Goal: Transaction & Acquisition: Book appointment/travel/reservation

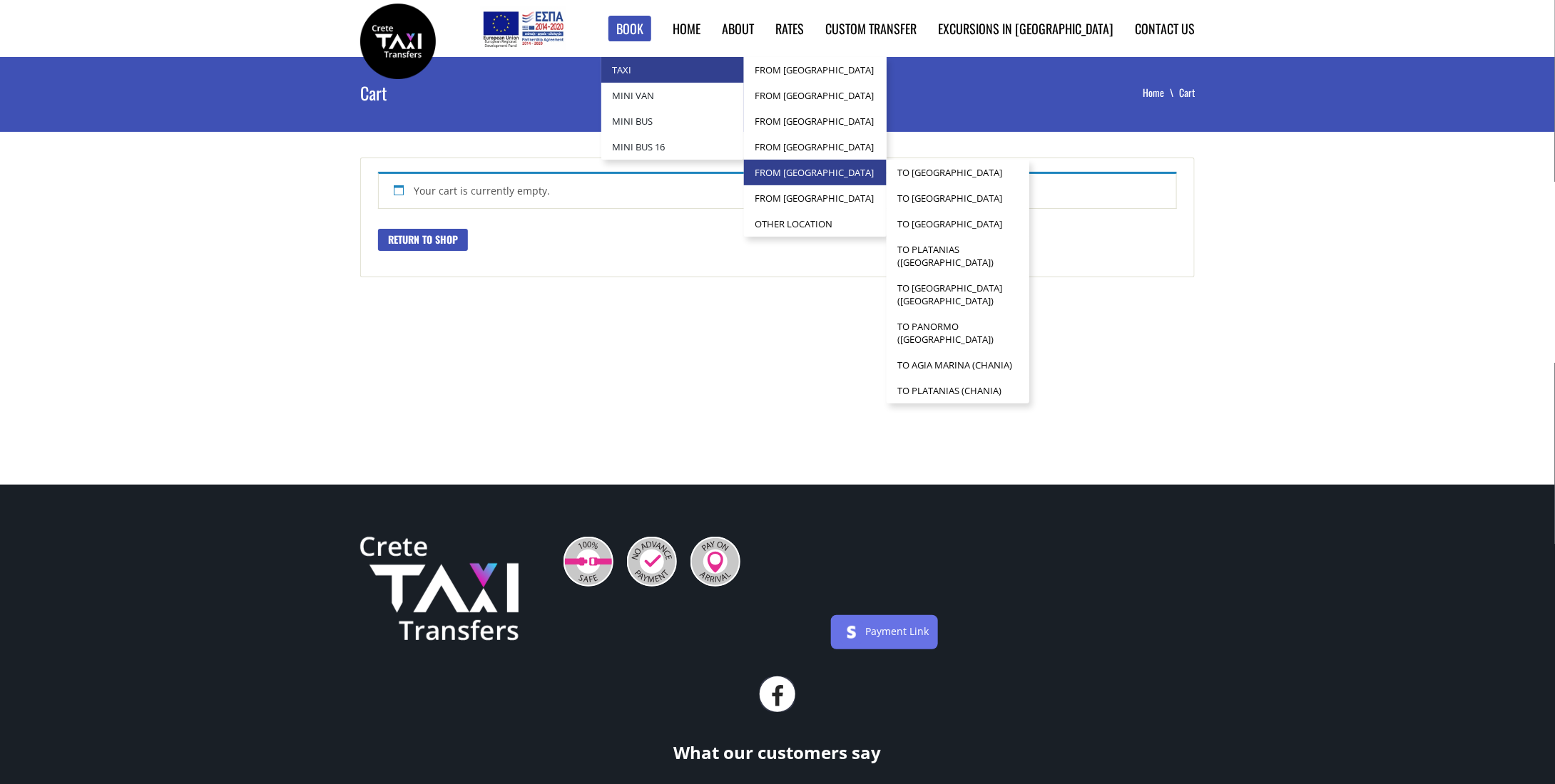
click at [887, 172] on link "from [GEOGRAPHIC_DATA]" at bounding box center [815, 172] width 142 height 26
click at [1029, 259] on link "to Platanias ([GEOGRAPHIC_DATA])" at bounding box center [958, 255] width 142 height 38
click at [1016, 261] on link "to Platanias ([GEOGRAPHIC_DATA])" at bounding box center [958, 255] width 142 height 38
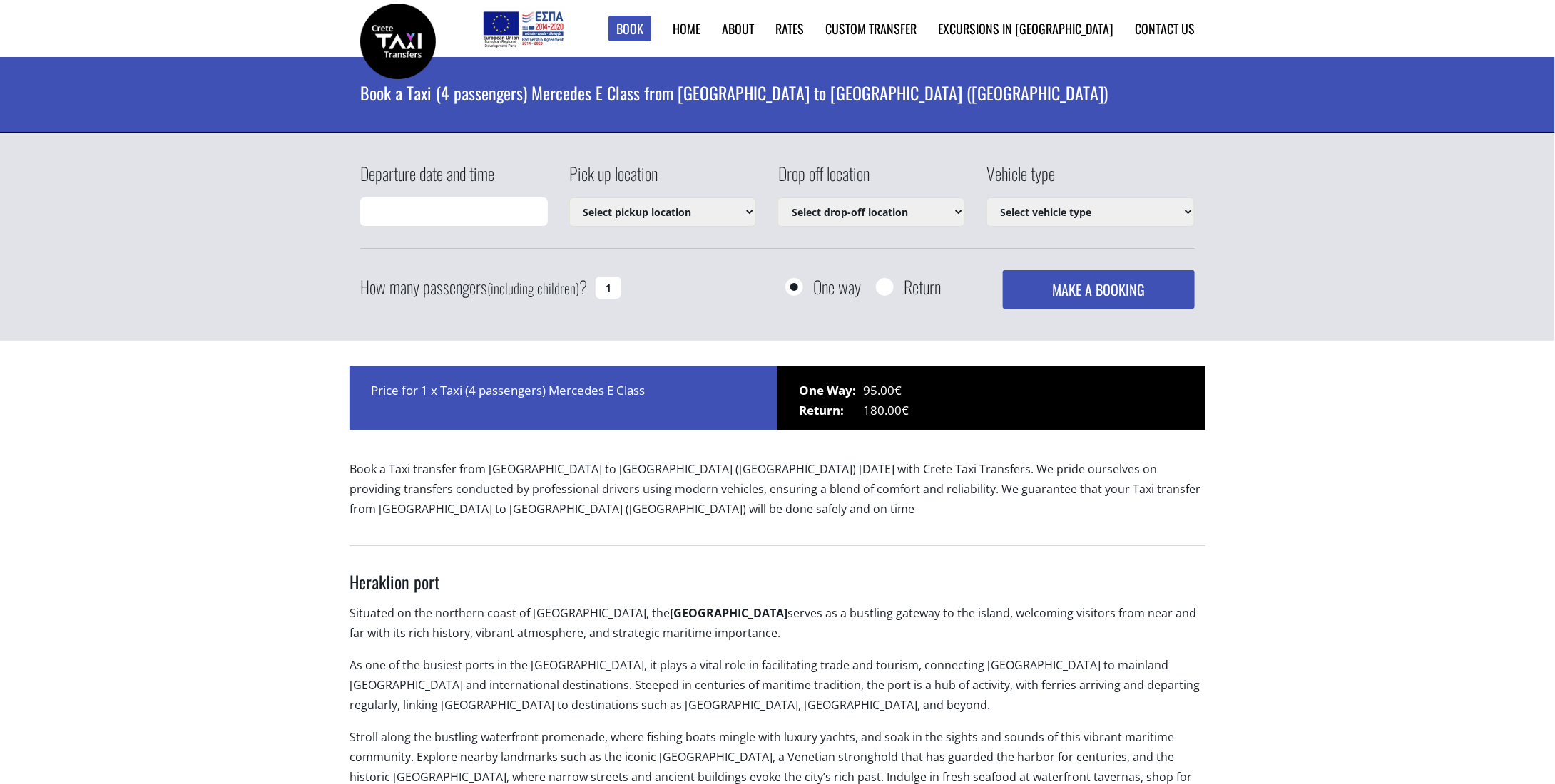
type input "14/08/2025 17:05"
select select "540"
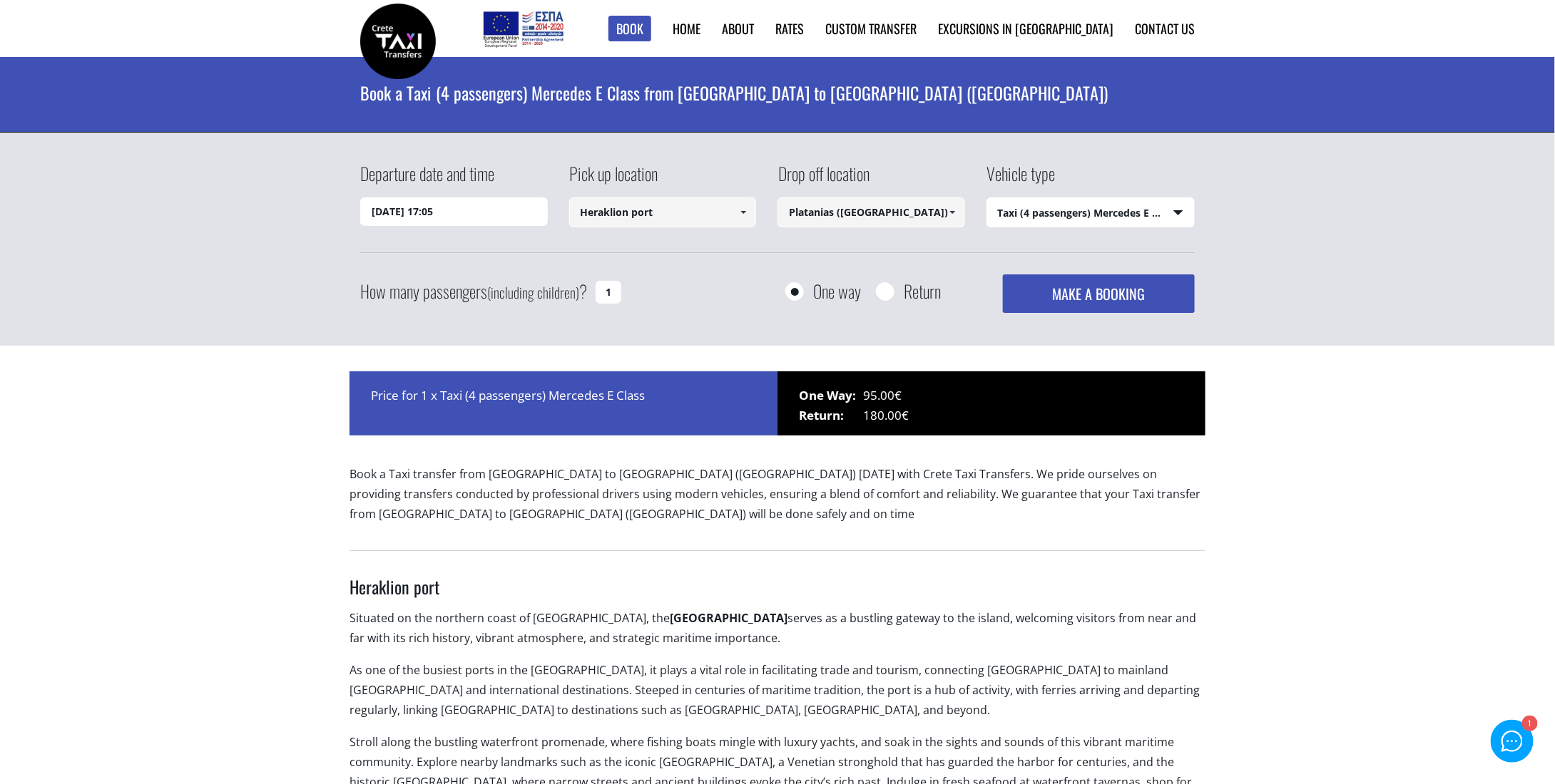
click at [956, 210] on span at bounding box center [952, 212] width 11 height 11
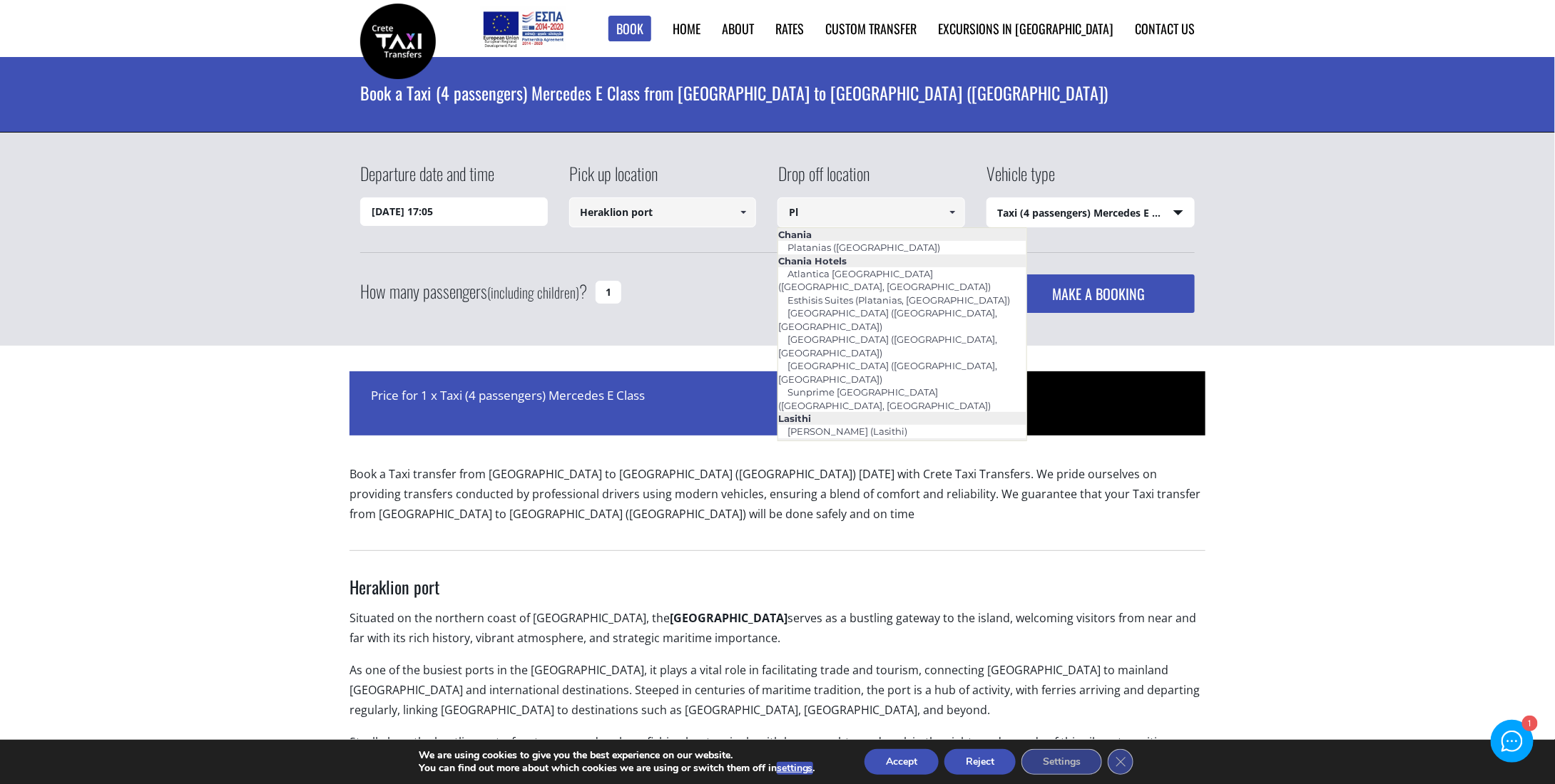
type input "P"
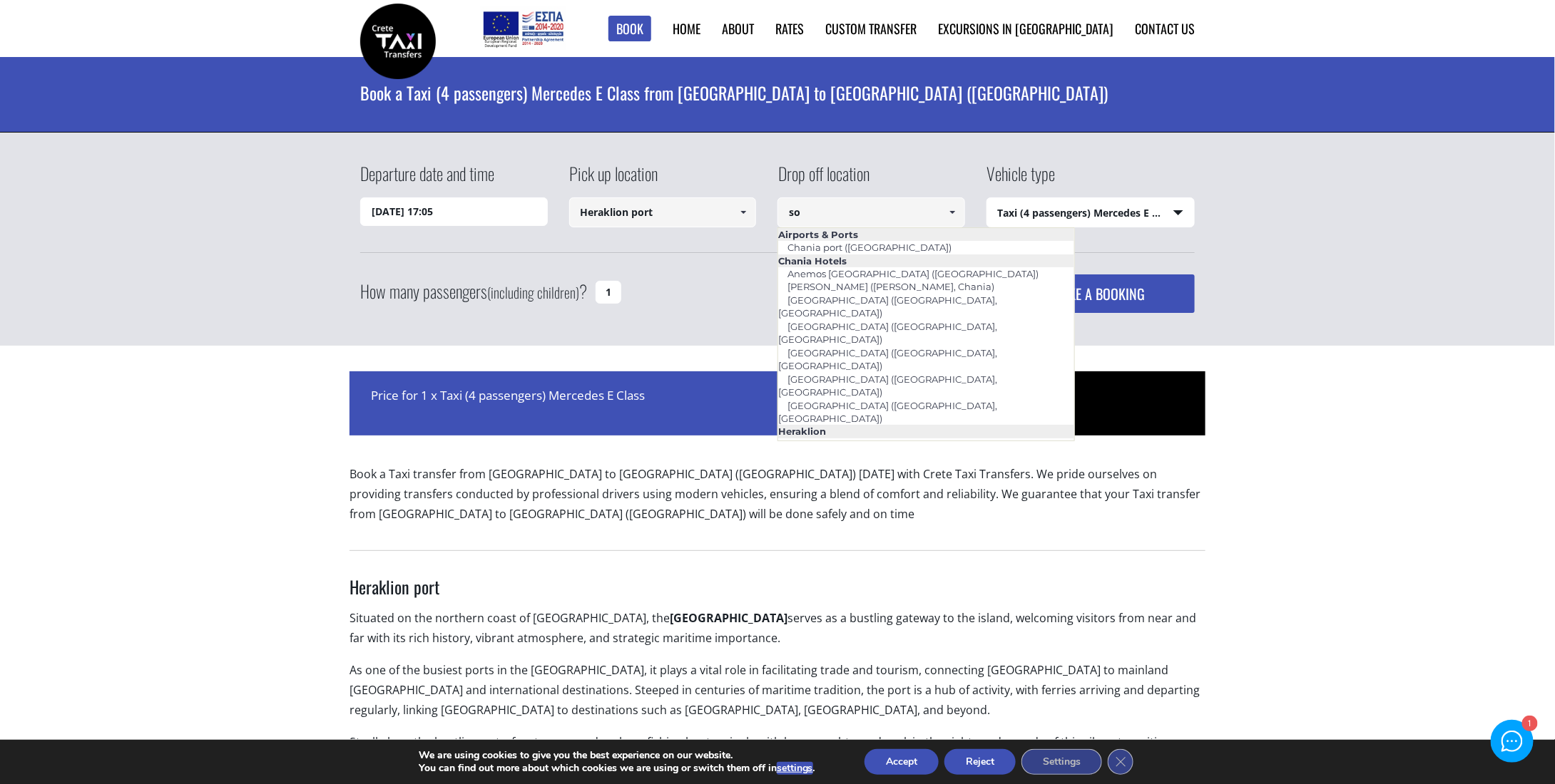
type input "s"
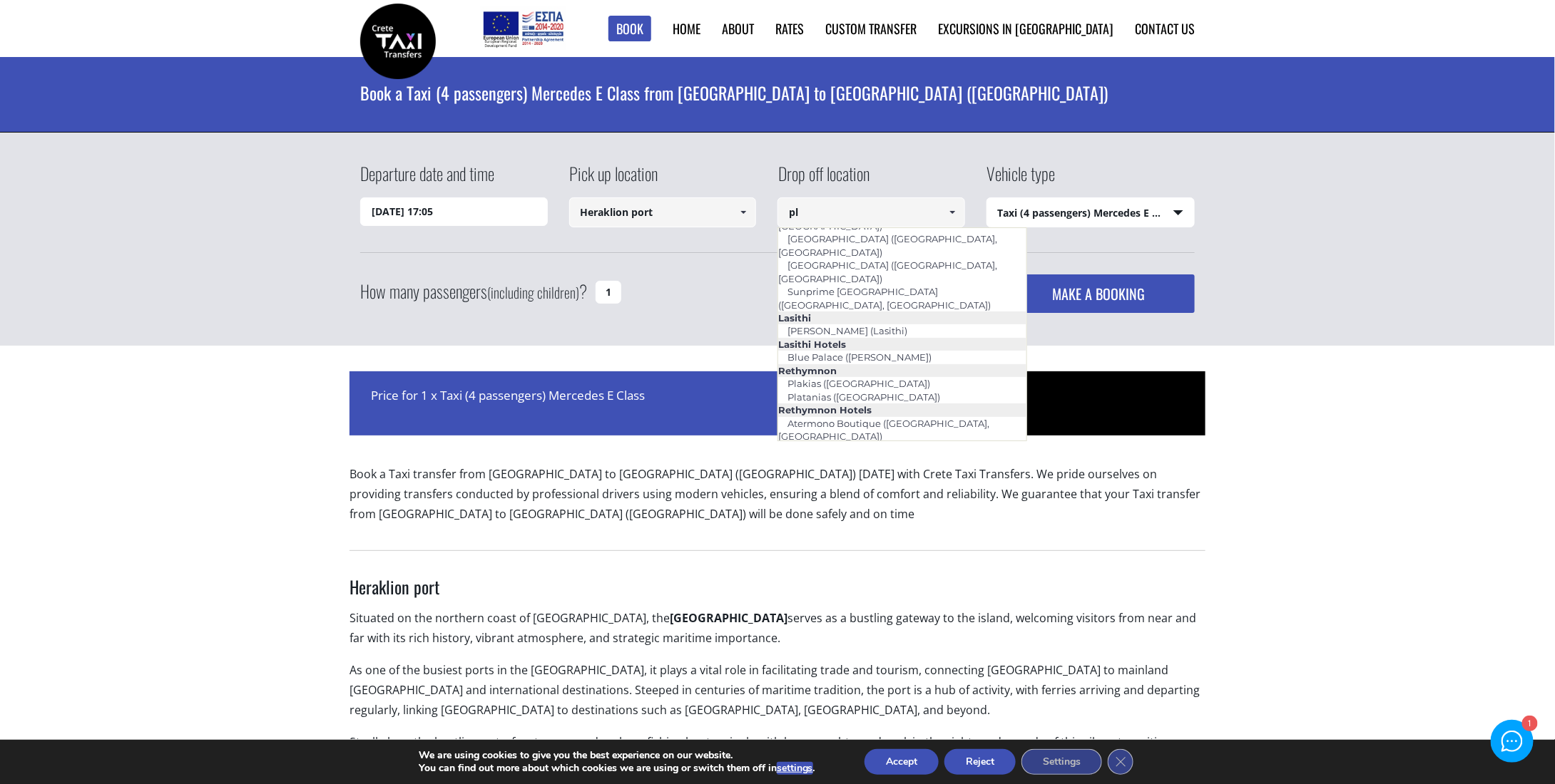
scroll to position [102, 0]
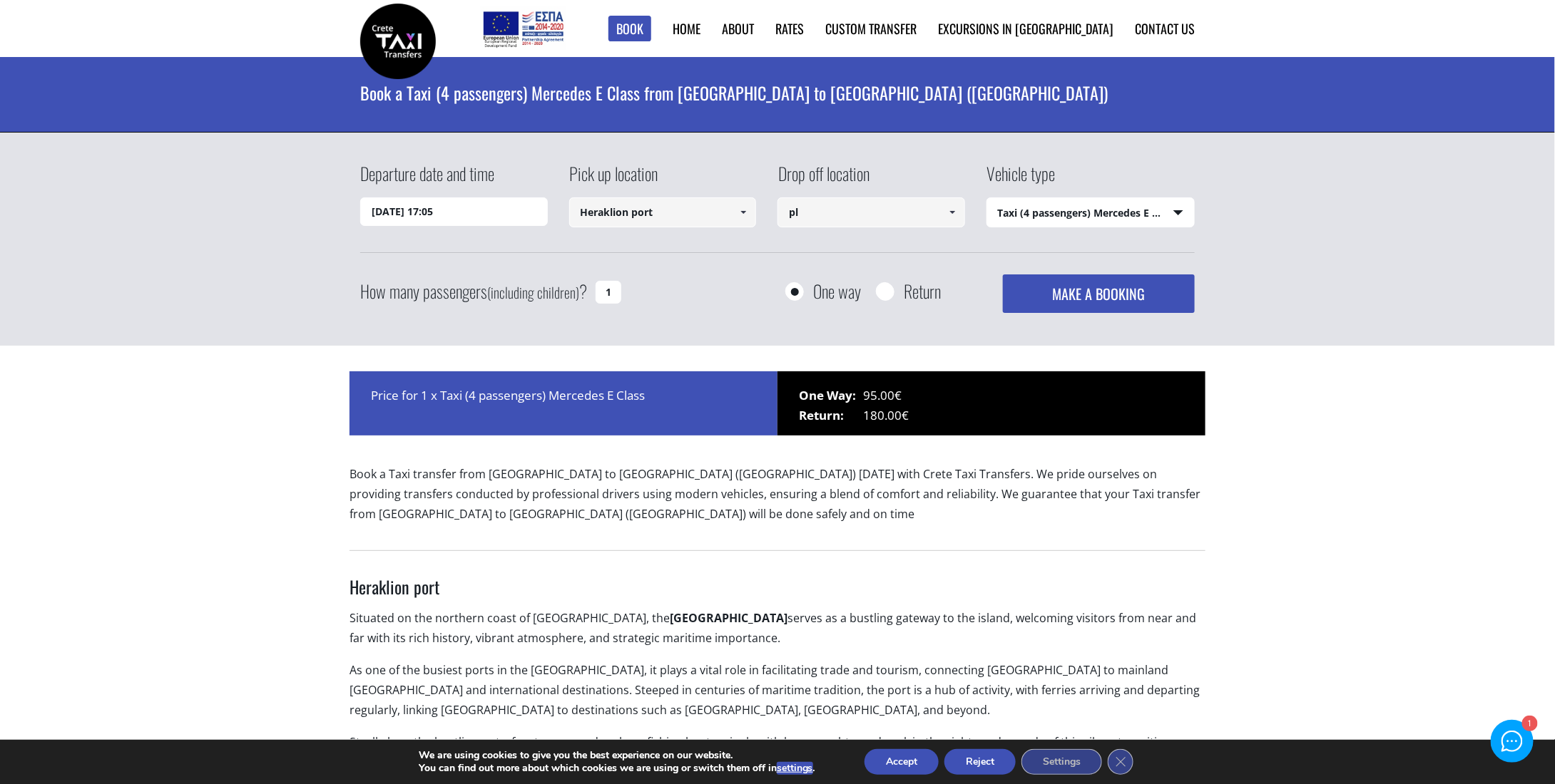
click at [1011, 443] on div "Price for 1 x Taxi (4 passengers) Mercedes E Class One Way: 95.00€ Return: 180.…" at bounding box center [778, 411] width 856 height 78
click at [857, 221] on input "pl" at bounding box center [871, 212] width 188 height 30
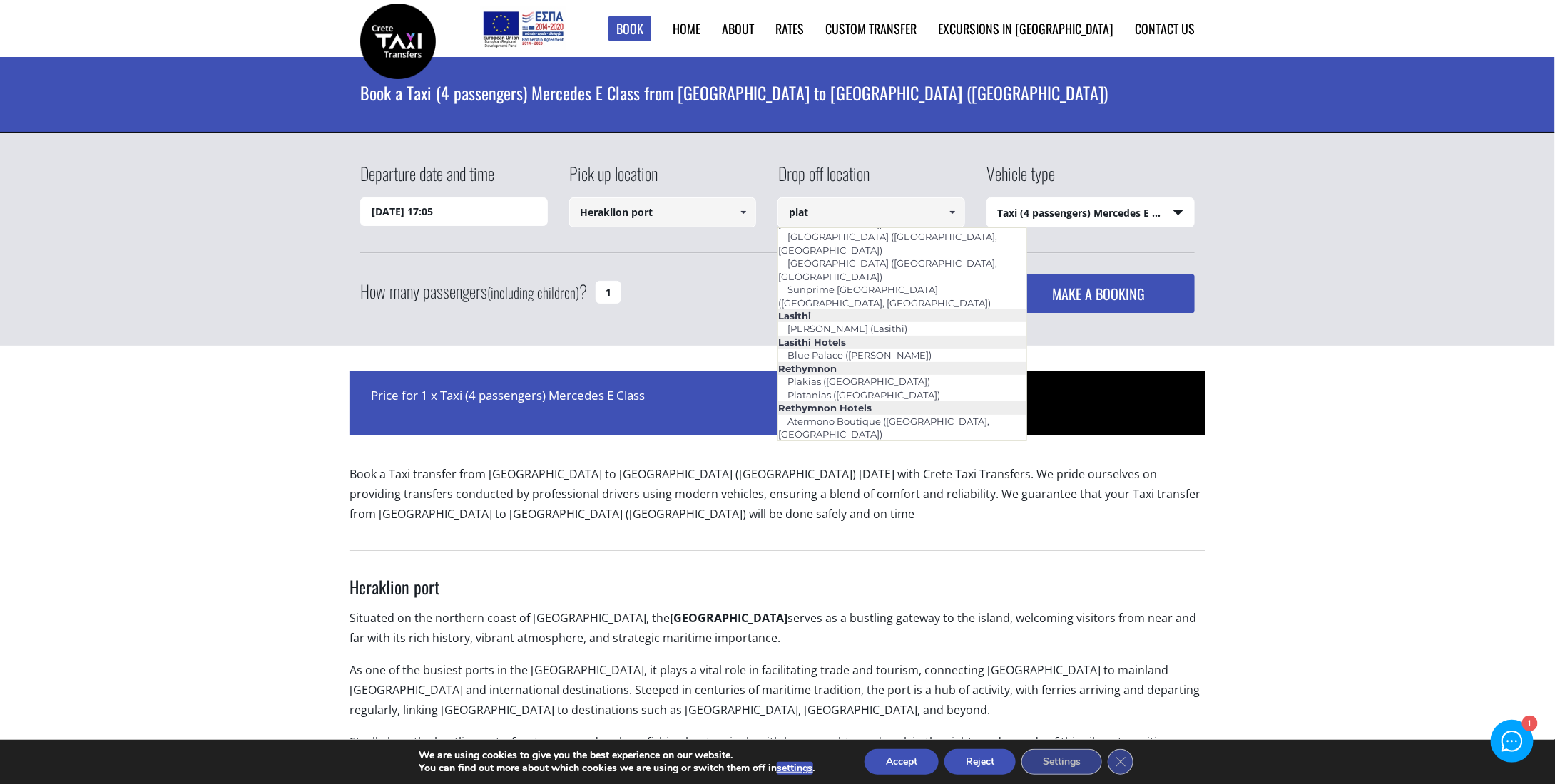
scroll to position [10, 0]
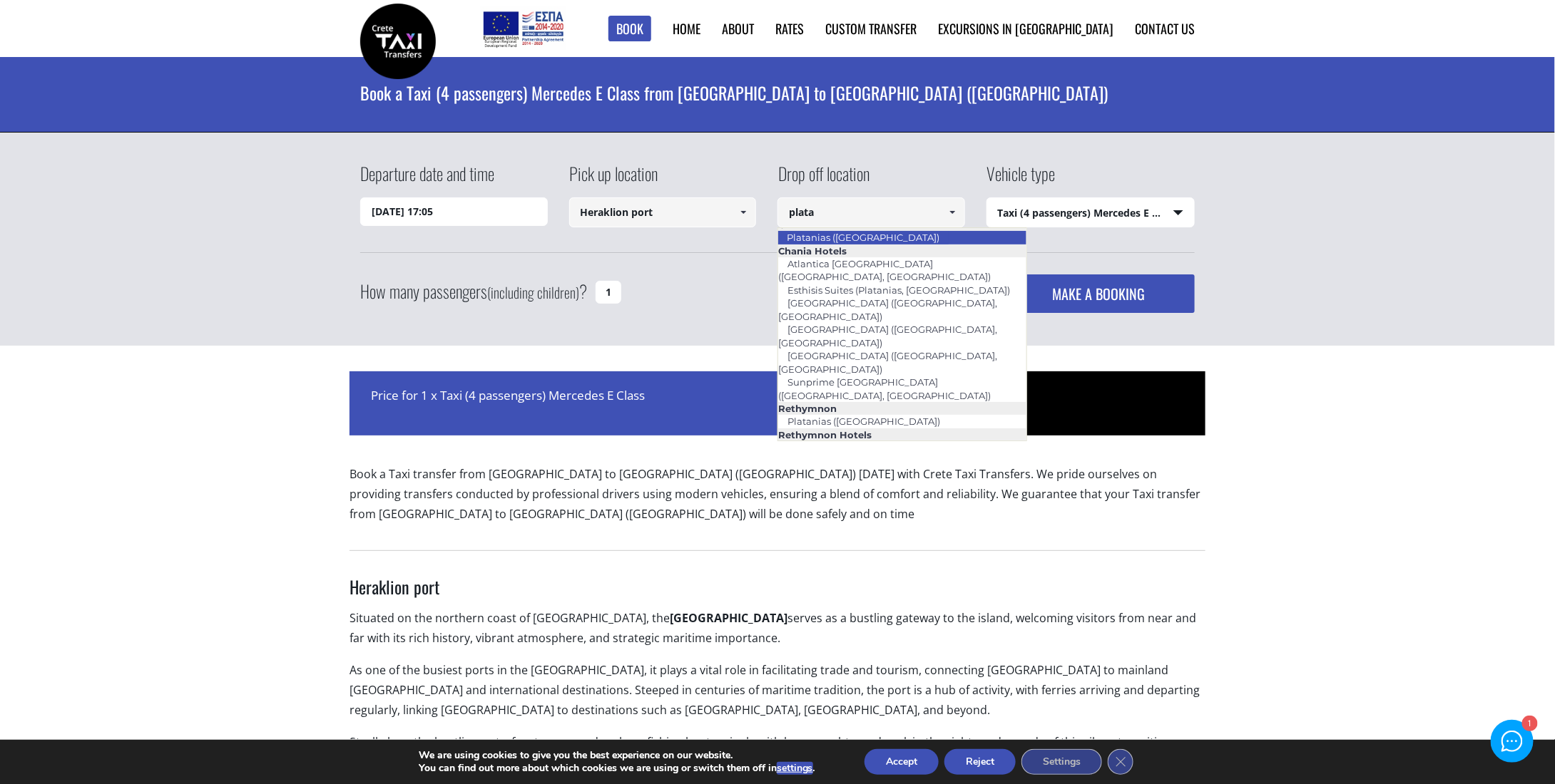
click at [852, 238] on link "Platanias ([GEOGRAPHIC_DATA])" at bounding box center [863, 237] width 171 height 20
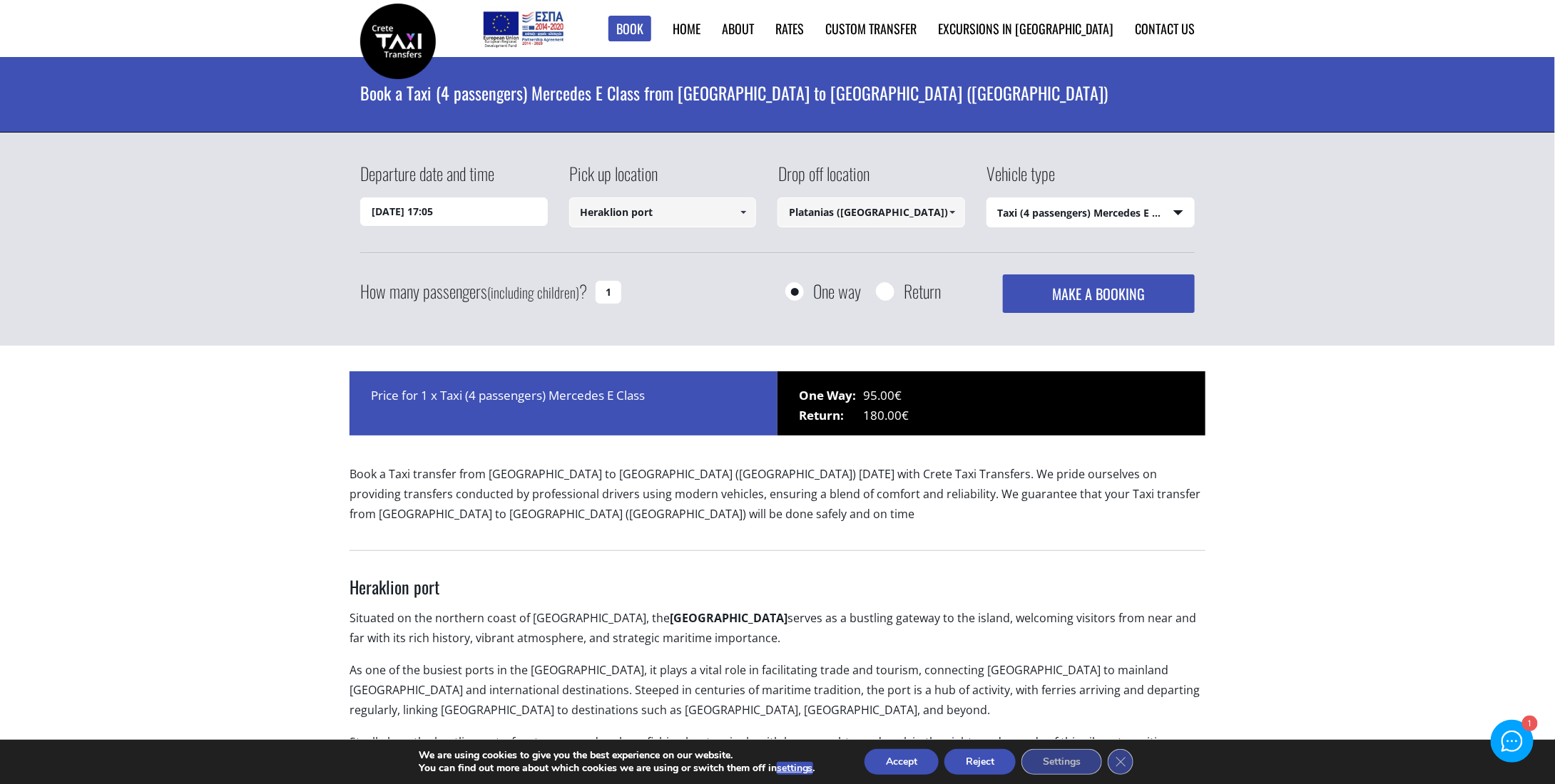
type input "Platanias ([GEOGRAPHIC_DATA])"
click at [1180, 214] on select "Select vehicle type Taxi (4 passengers) Mercedes E Class Mini Van (7 passengers…" at bounding box center [1090, 213] width 207 height 30
click at [987, 198] on select "Select vehicle type Taxi (4 passengers) Mercedes E Class Mini Van (7 passengers…" at bounding box center [1090, 213] width 207 height 30
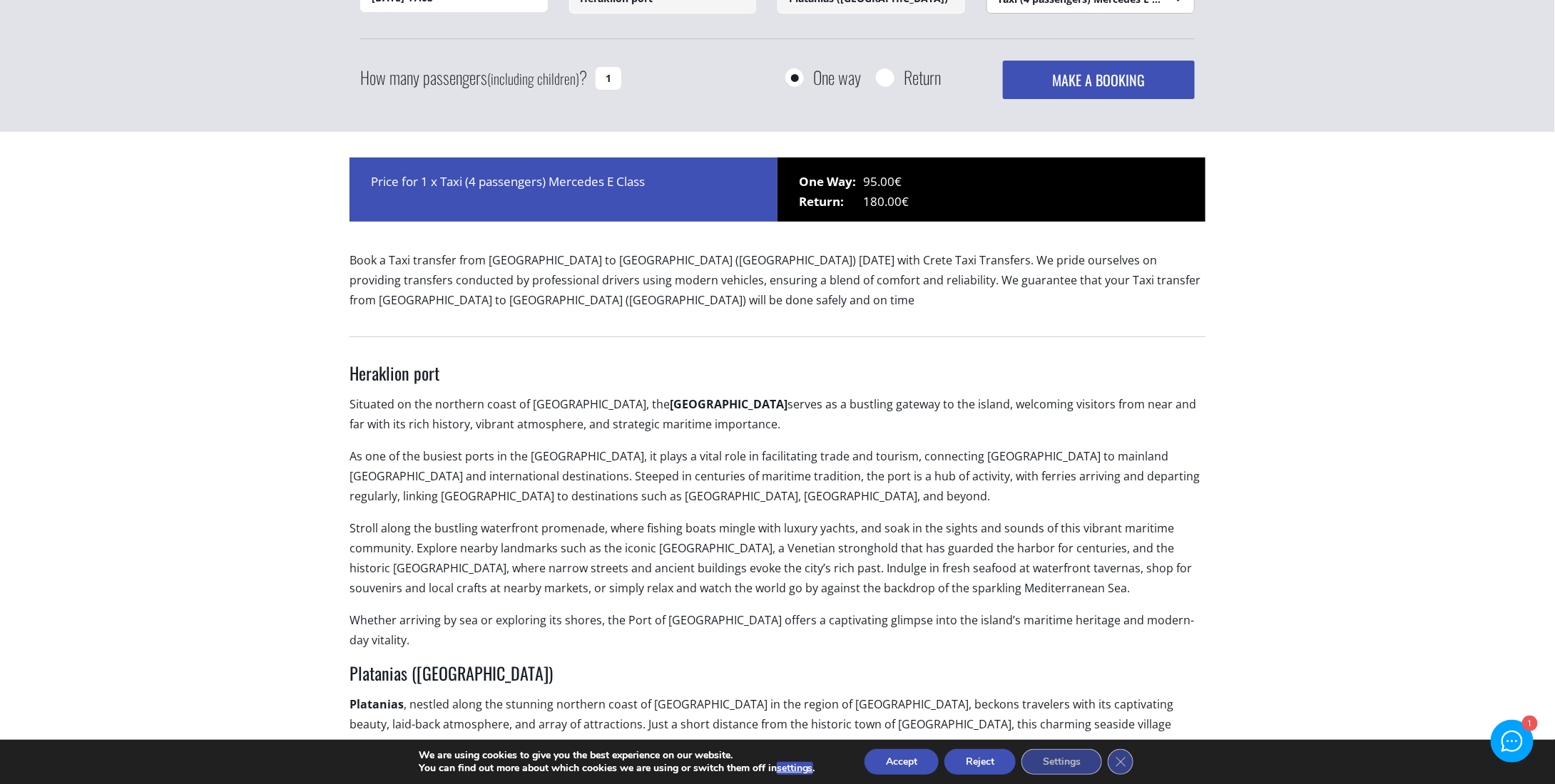
scroll to position [0, 0]
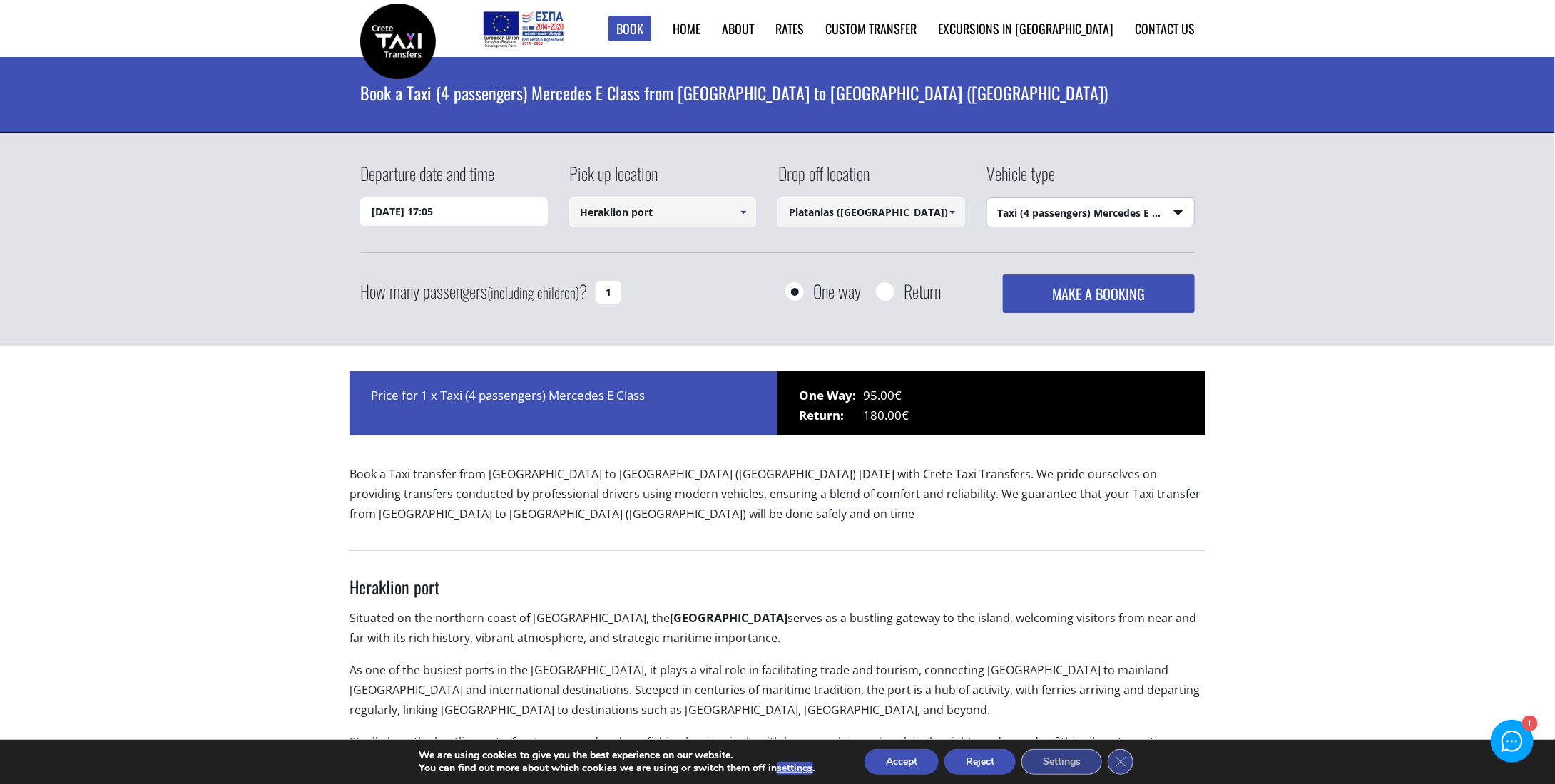
click at [1104, 293] on button "MAKE A BOOKING" at bounding box center [1099, 293] width 192 height 38
click at [1184, 216] on select "Select vehicle type Taxi (4 passengers) Mercedes E Class Mini Van (7 passengers…" at bounding box center [1090, 213] width 207 height 30
click at [987, 198] on select "Select vehicle type Taxi (4 passengers) Mercedes E Class Mini Van (7 passengers…" at bounding box center [1090, 213] width 207 height 30
click at [1111, 292] on button "MAKE A BOOKING" at bounding box center [1099, 293] width 192 height 38
click at [1181, 206] on select "Select vehicle type Taxi (4 passengers) Mercedes E Class Mini Van (7 passengers…" at bounding box center [1090, 213] width 207 height 30
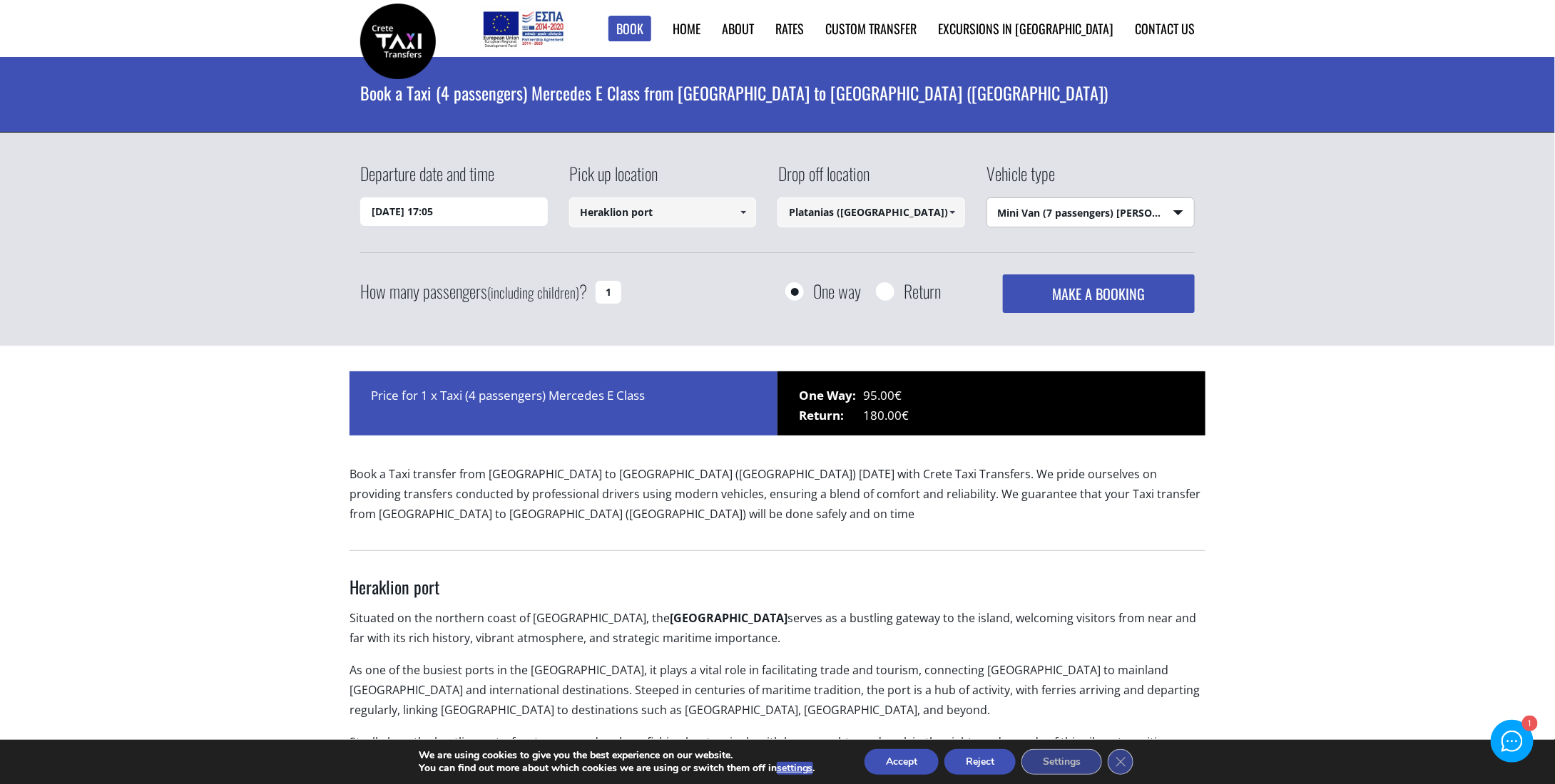
select select "540"
click at [987, 198] on select "Select vehicle type Taxi (4 passengers) Mercedes E Class Mini Van (7 passengers…" at bounding box center [1090, 213] width 207 height 30
click at [1186, 202] on select "Select vehicle type Taxi (4 passengers) Mercedes E Class Mini Van (7 passengers…" at bounding box center [1090, 213] width 207 height 30
click at [1087, 300] on button "MAKE A BOOKING" at bounding box center [1099, 293] width 192 height 38
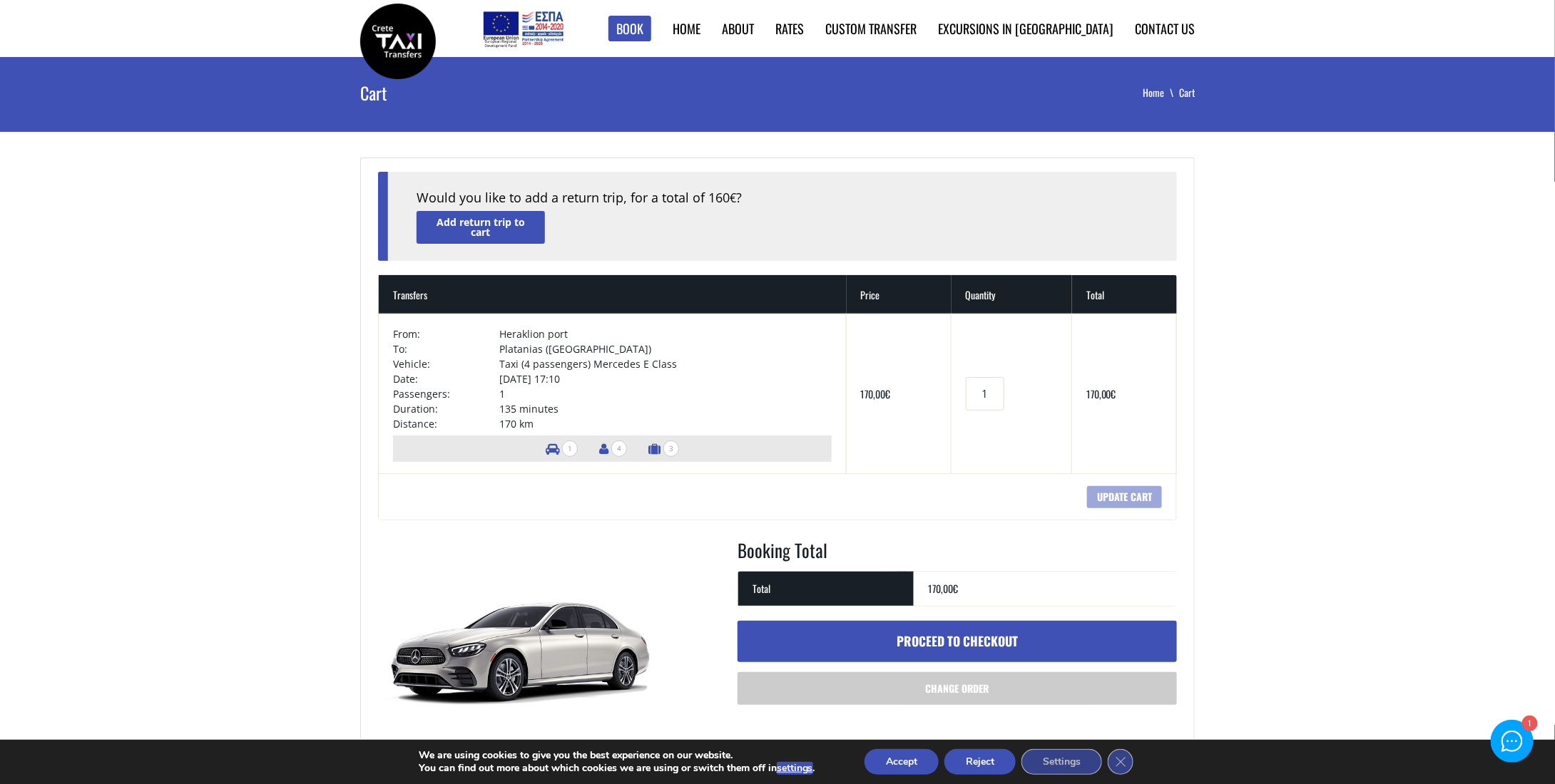
click at [989, 640] on link "Proceed to checkout" at bounding box center [957, 641] width 439 height 41
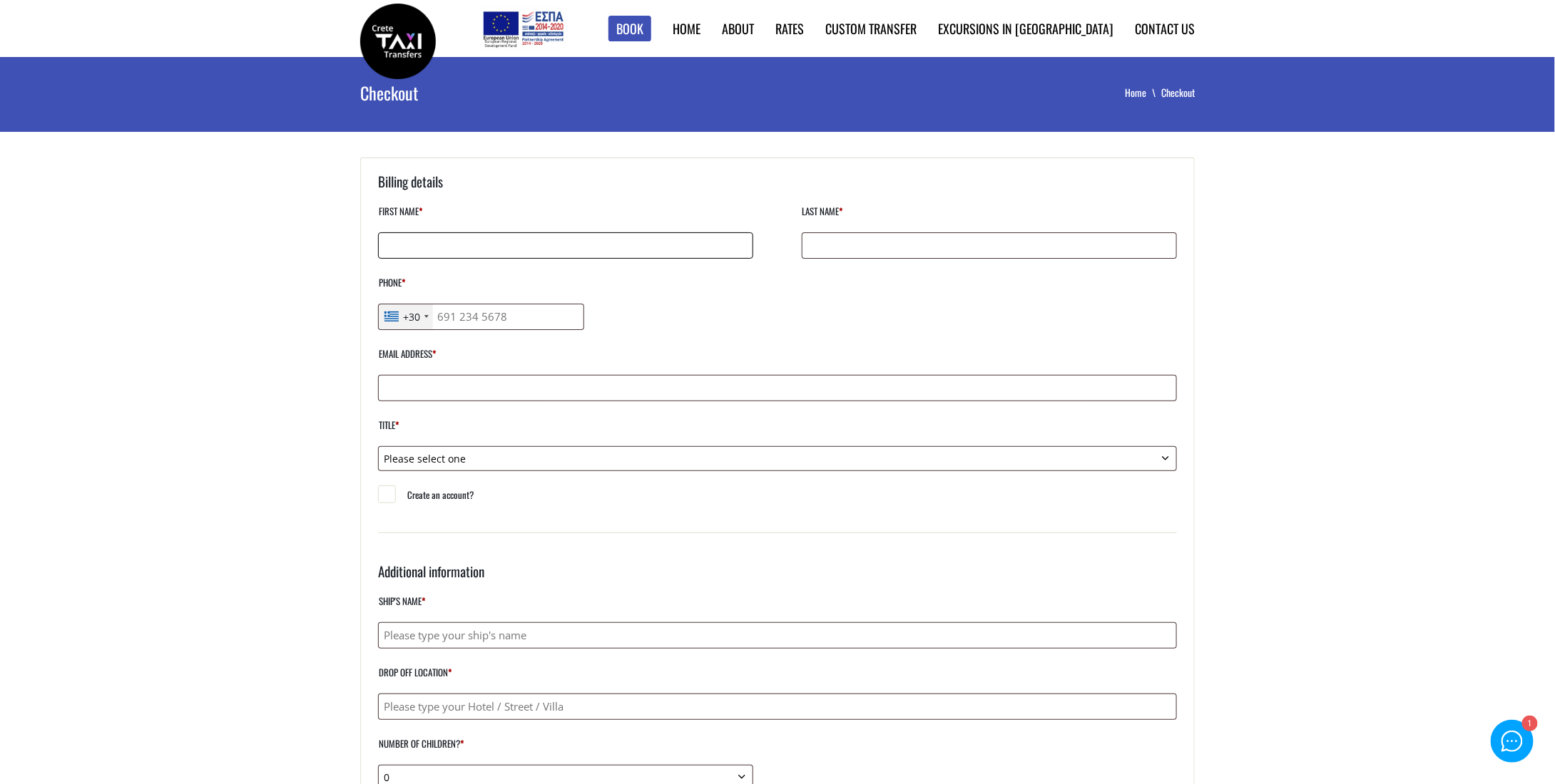
click at [642, 235] on input "First name *" at bounding box center [566, 246] width 375 height 26
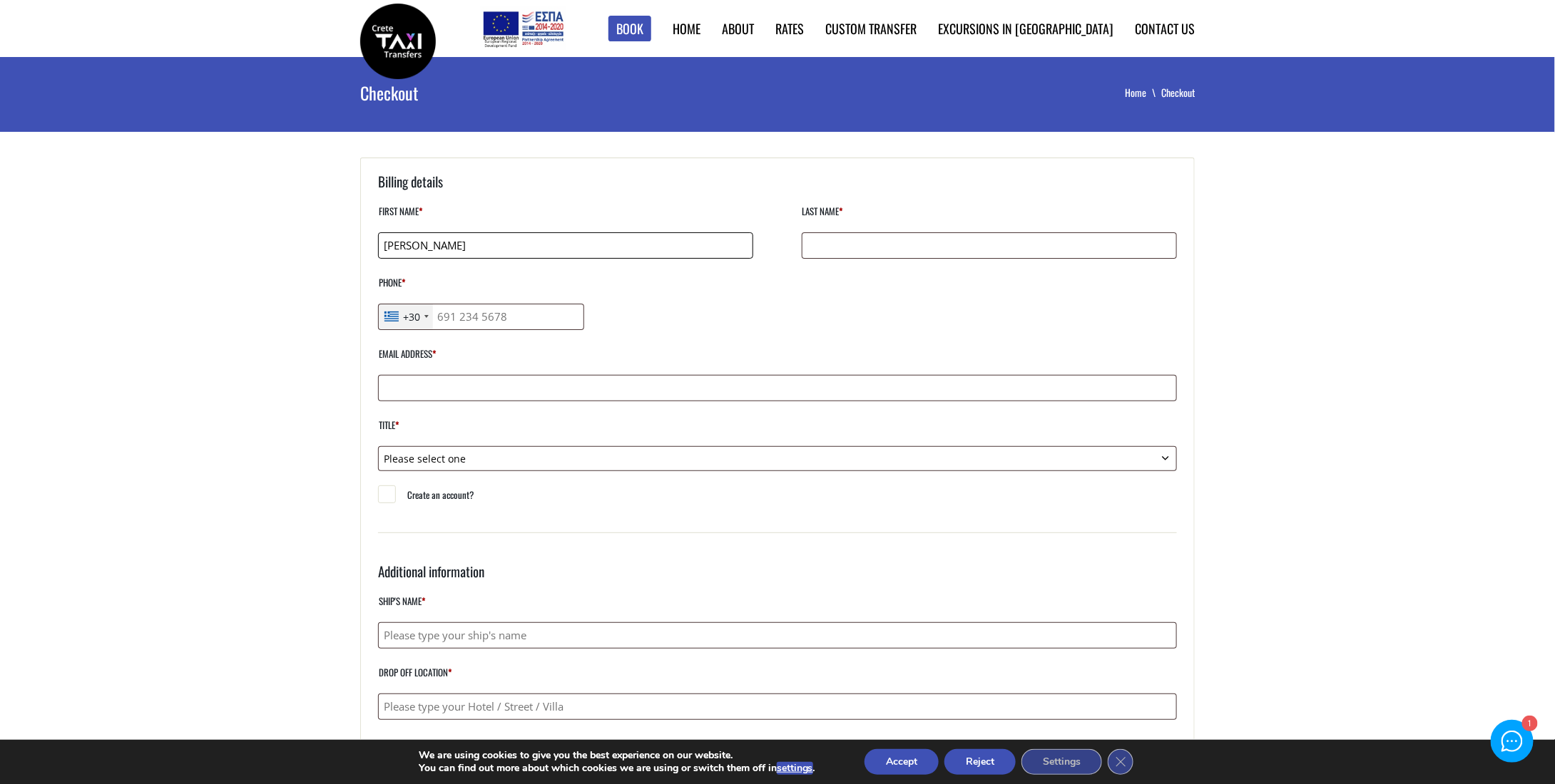
type input "[PERSON_NAME]"
click at [1010, 246] on input "Last name *" at bounding box center [989, 246] width 375 height 26
type input "Valente"
click at [780, 332] on div "First name * Jonathan Last name * Valente Phone * +30 United States +1 United K…" at bounding box center [778, 336] width 799 height 269
click at [505, 327] on input "Phone *" at bounding box center [481, 316] width 206 height 26
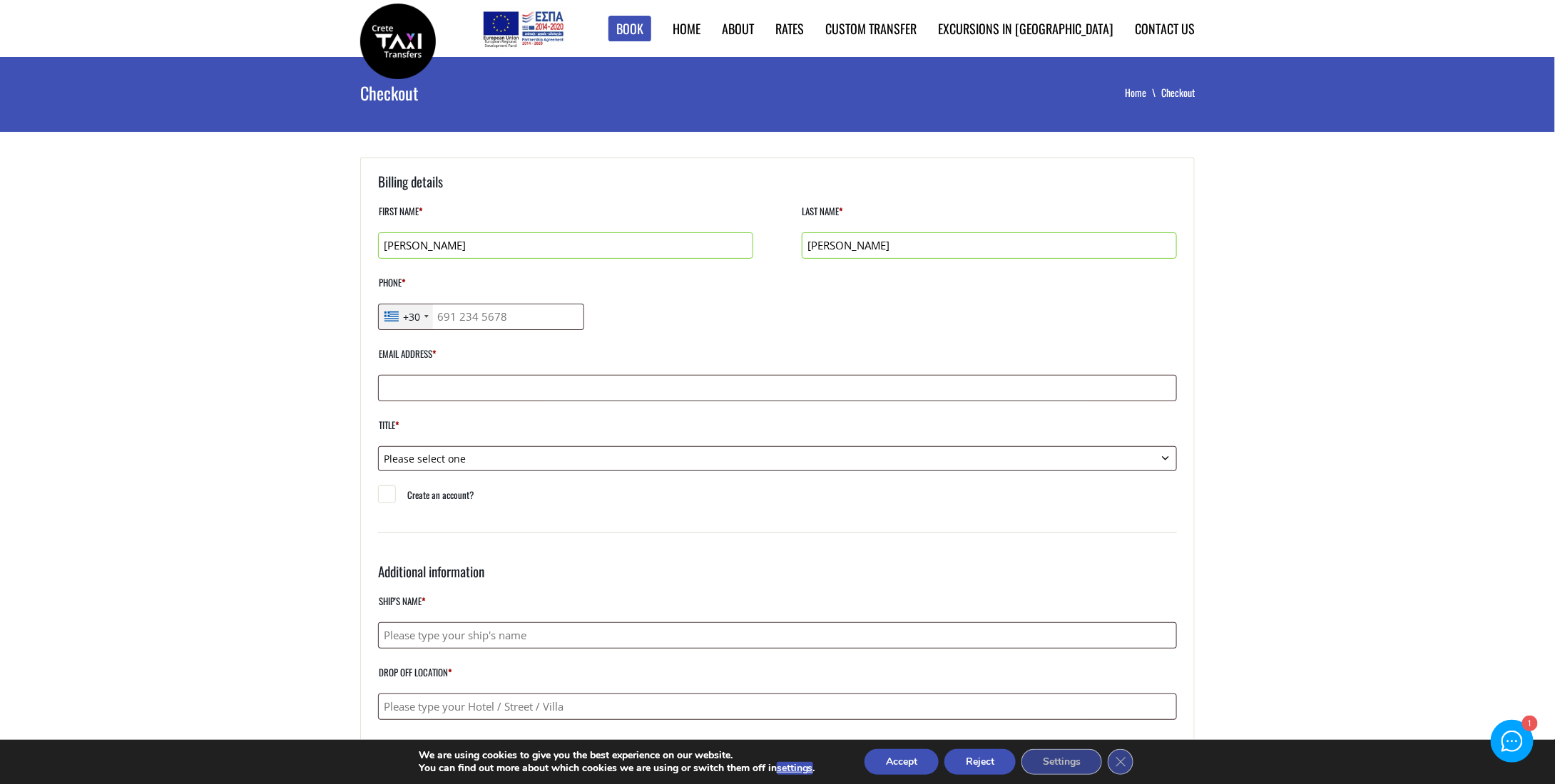
click at [420, 315] on div "+30" at bounding box center [411, 316] width 17 height 15
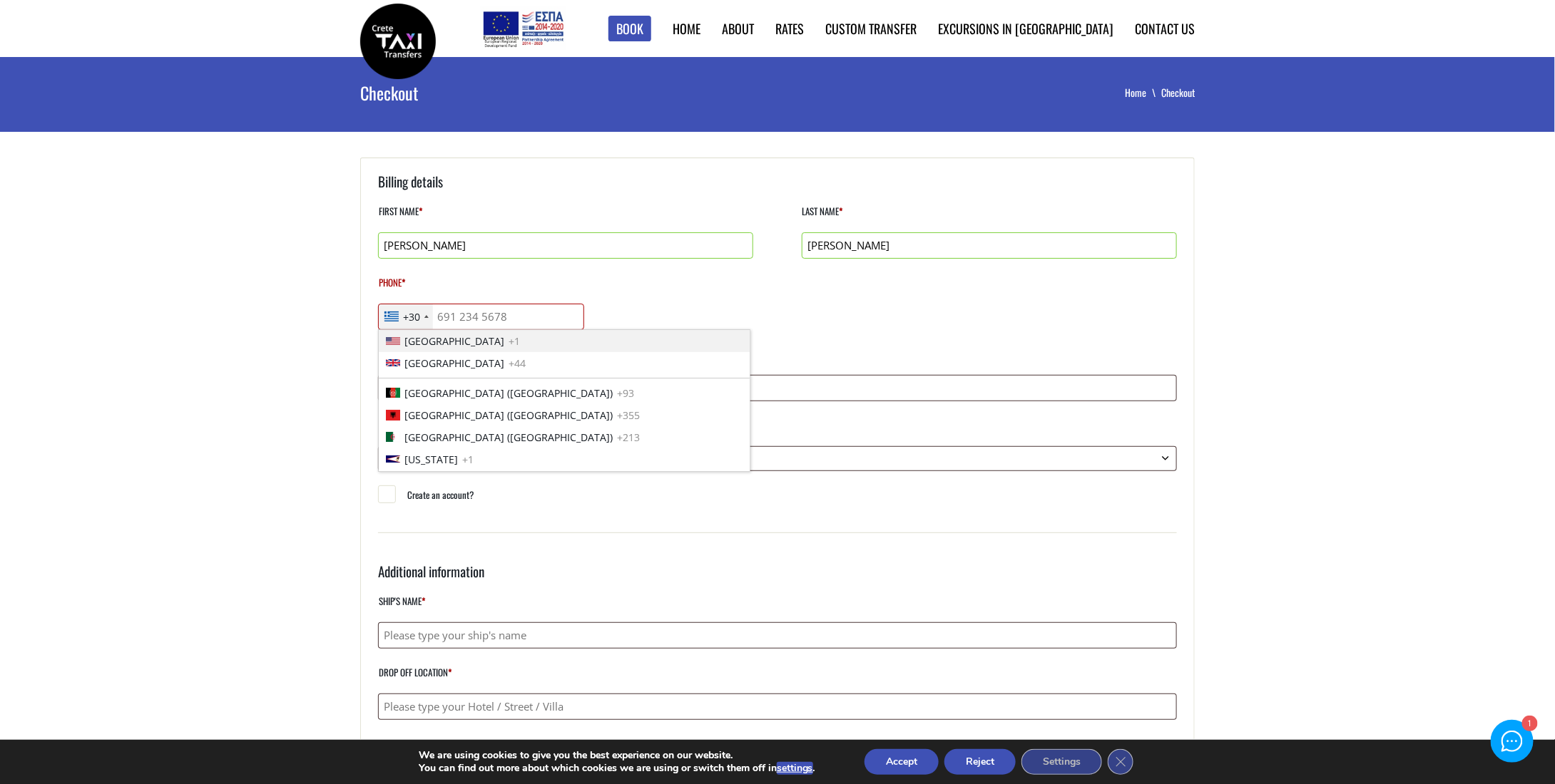
click at [484, 343] on li "United States +1" at bounding box center [564, 341] width 371 height 22
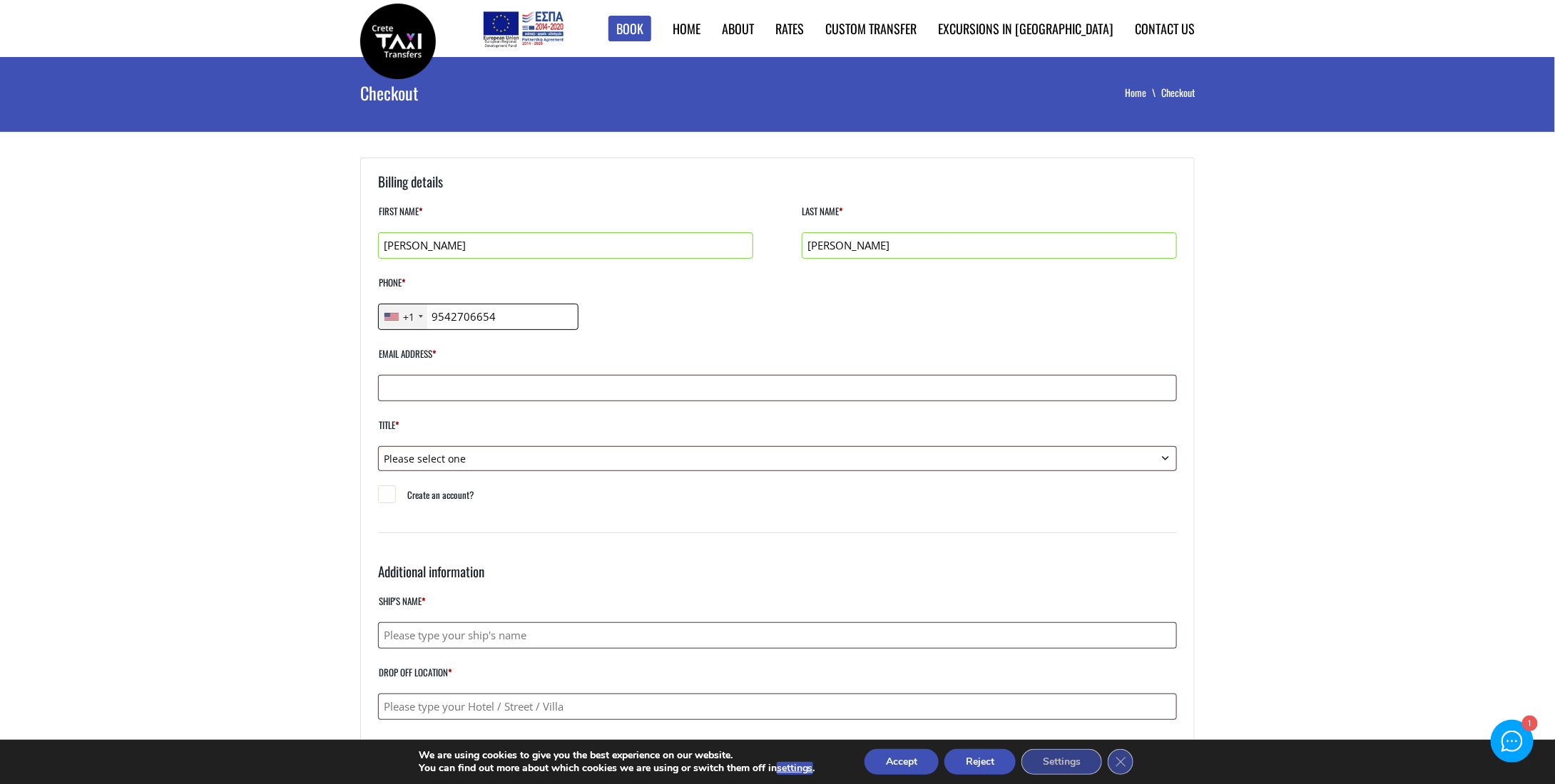
type input "9542706654"
click at [494, 389] on input "Email address *" at bounding box center [778, 388] width 799 height 26
type input "engineer@motoryachtsport.com"
click at [508, 450] on select "Please select one Mr. Mrs." at bounding box center [778, 459] width 799 height 25
select select "mr"
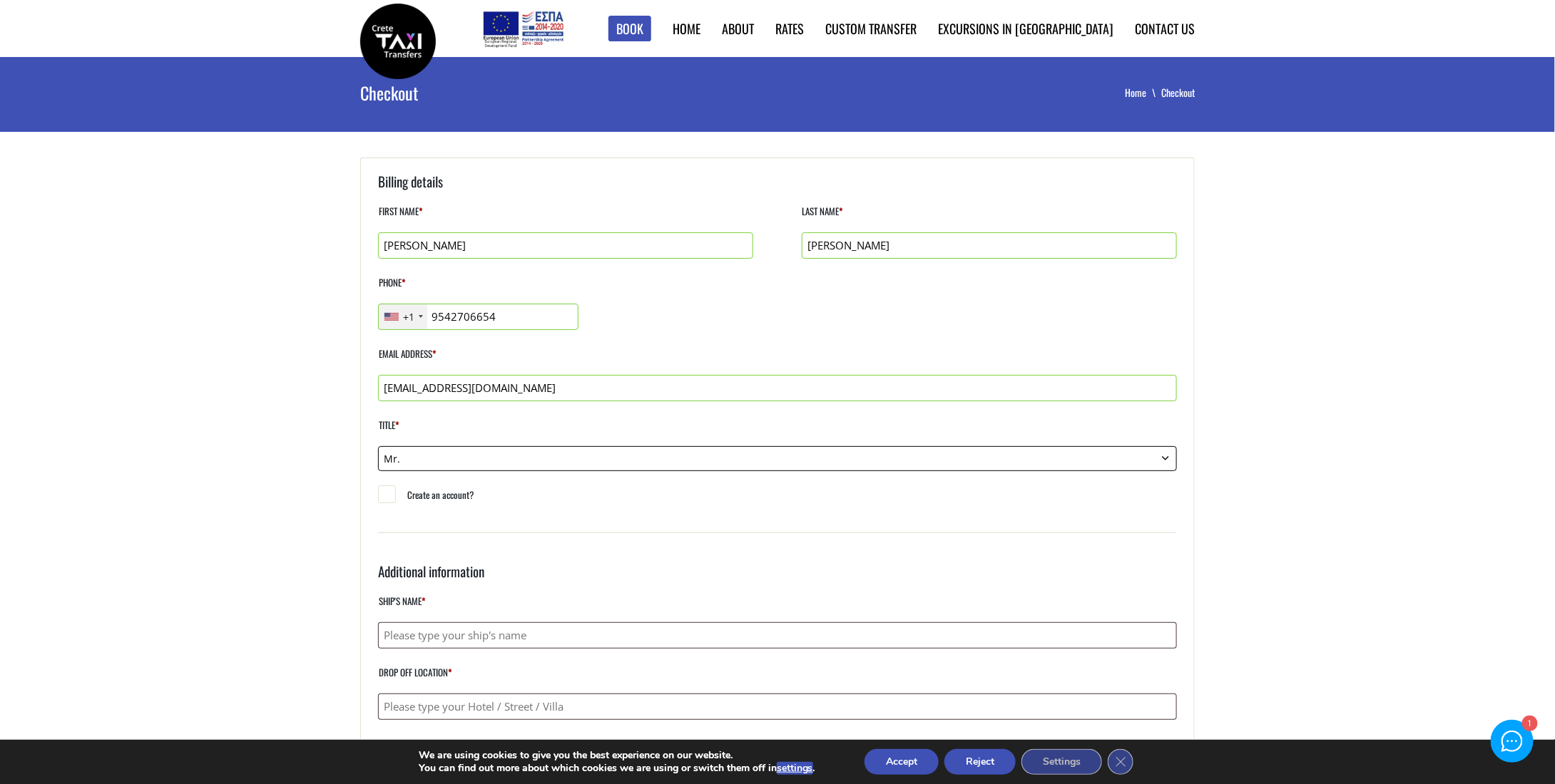
click at [378, 446] on select "Please select one Mr. Mrs." at bounding box center [778, 459] width 799 height 25
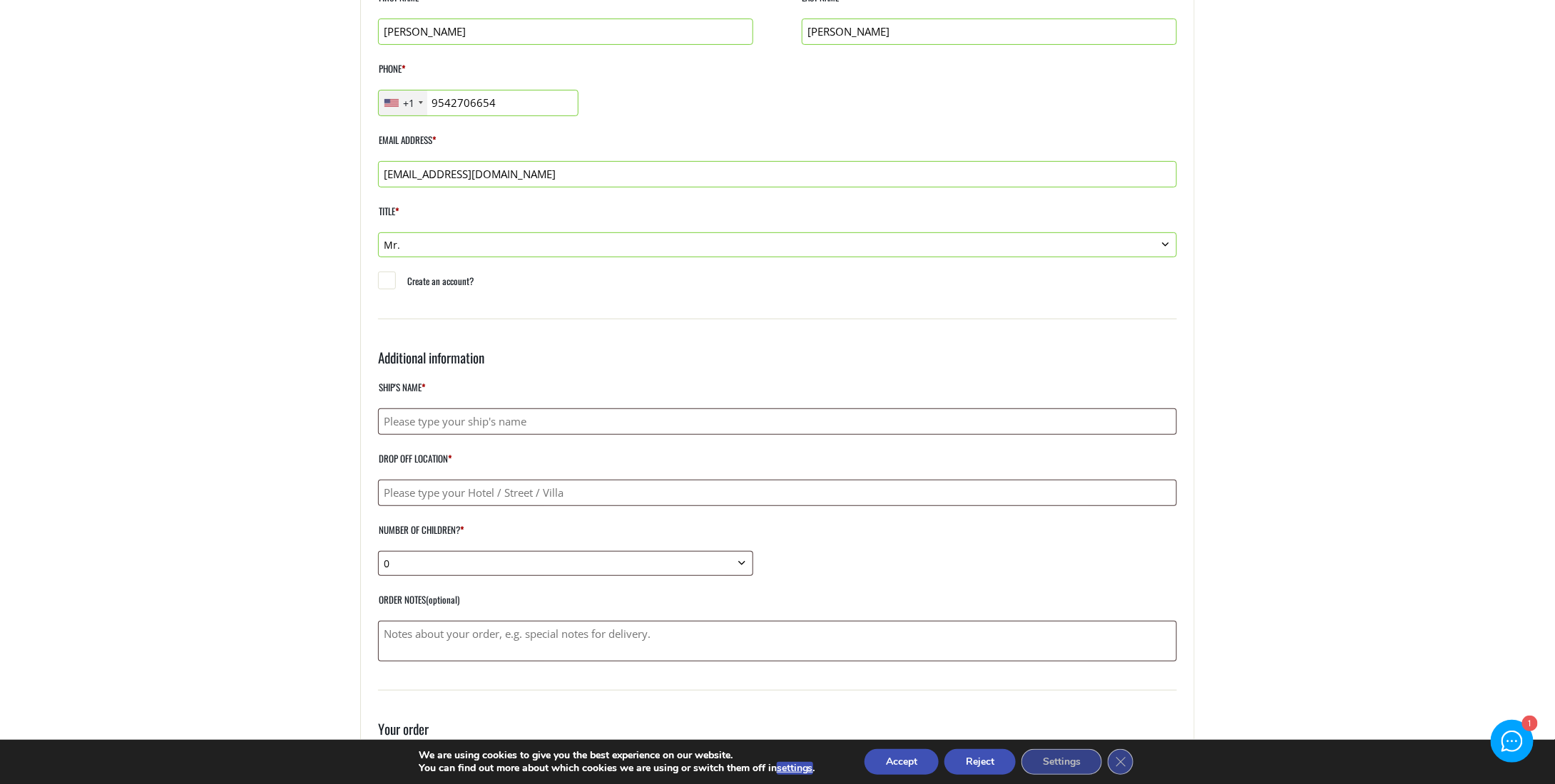
scroll to position [428, 0]
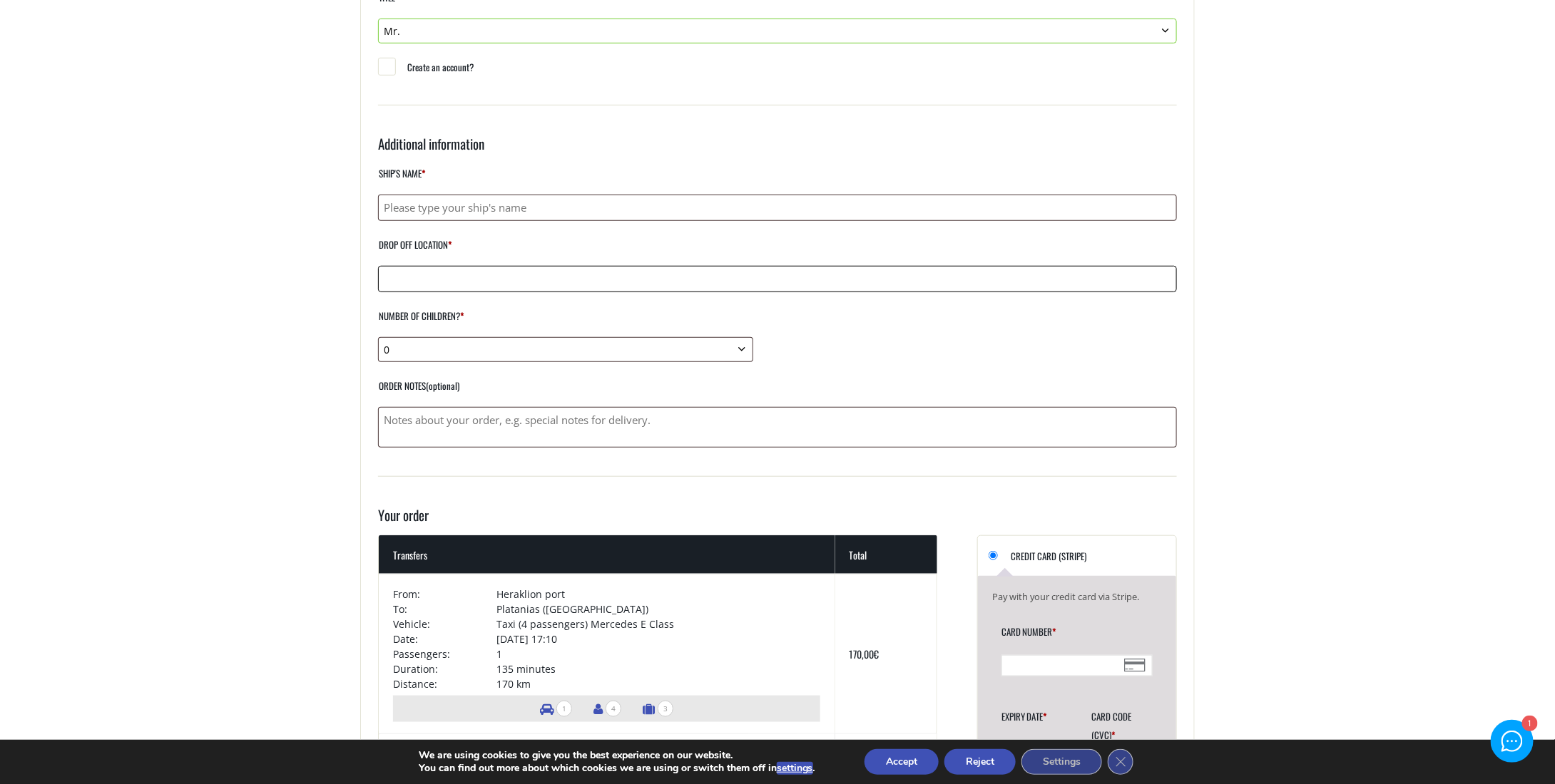
click at [595, 280] on input "Drop off location *" at bounding box center [778, 279] width 799 height 26
drag, startPoint x: 408, startPoint y: 276, endPoint x: 589, endPoint y: 281, distance: 181.1
click at [589, 281] on input "Solimar aquamarine hotel" at bounding box center [778, 279] width 799 height 26
type input "Solimar aquamarine hotel"
click at [521, 343] on select "0 1 2 3 4 5 6 7 8 9 10" at bounding box center [566, 350] width 375 height 25
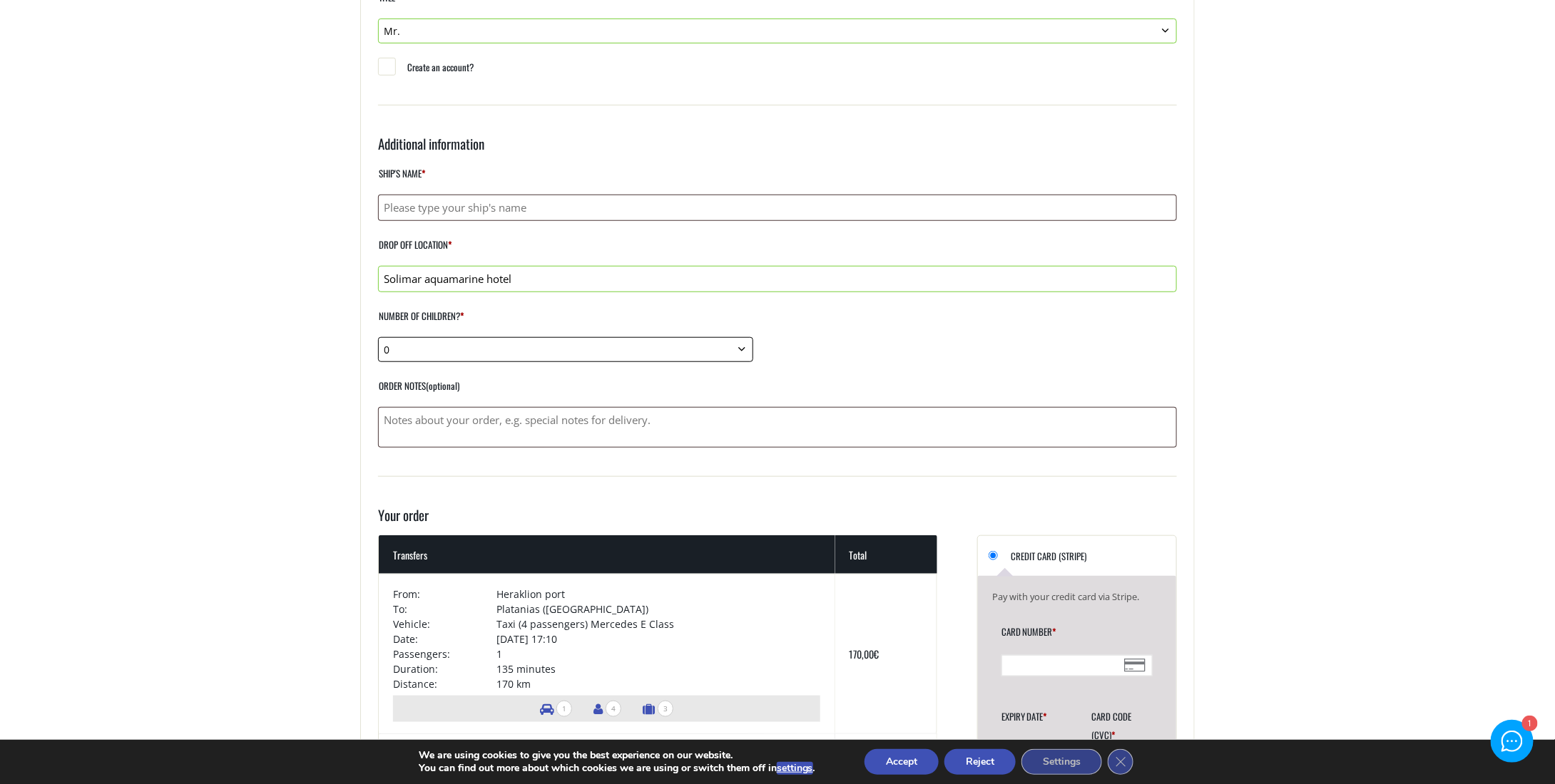
click at [378, 338] on select "0 1 2 3 4 5 6 7 8 9 10" at bounding box center [566, 350] width 375 height 25
click at [644, 209] on input "Ship's Name *" at bounding box center [778, 207] width 799 height 26
type input "Seajet champions league 1"
click at [937, 302] on div "Ship's Name * Seajet champions league 1 Drop off location * Solimar aquamarine …" at bounding box center [778, 306] width 799 height 284
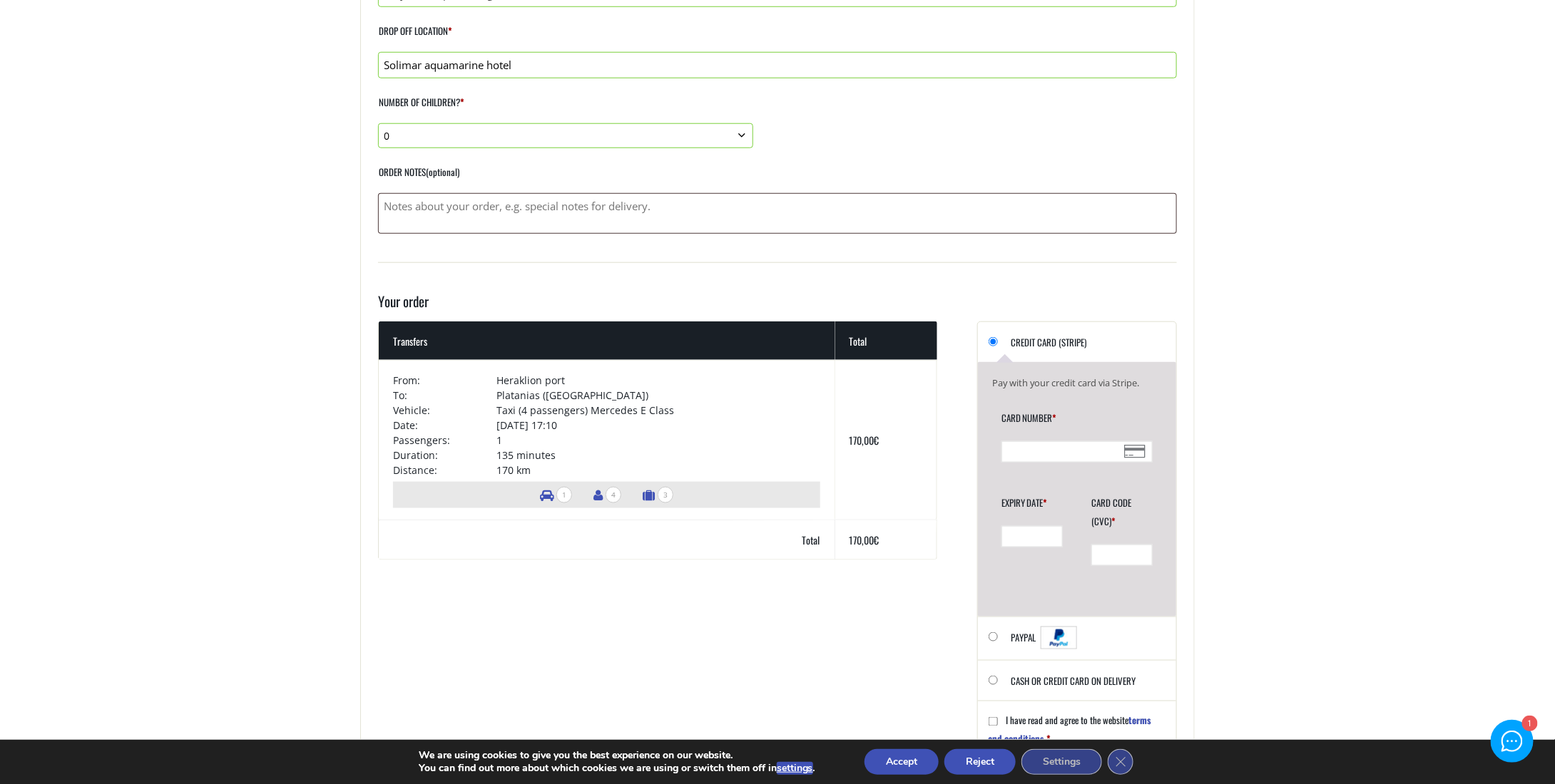
click at [1049, 455] on div "Checkout" at bounding box center [1077, 452] width 151 height 21
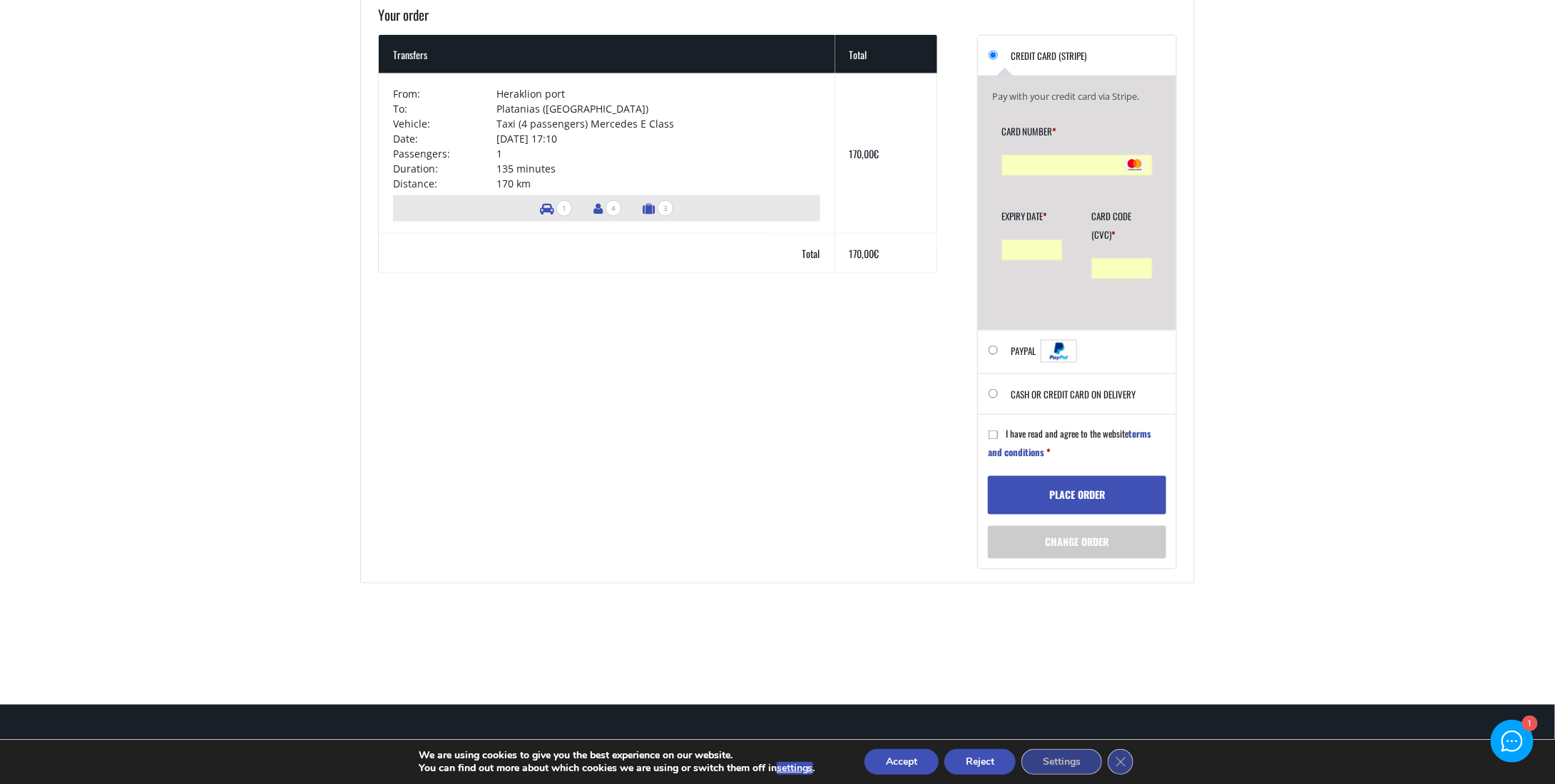
scroll to position [1069, 0]
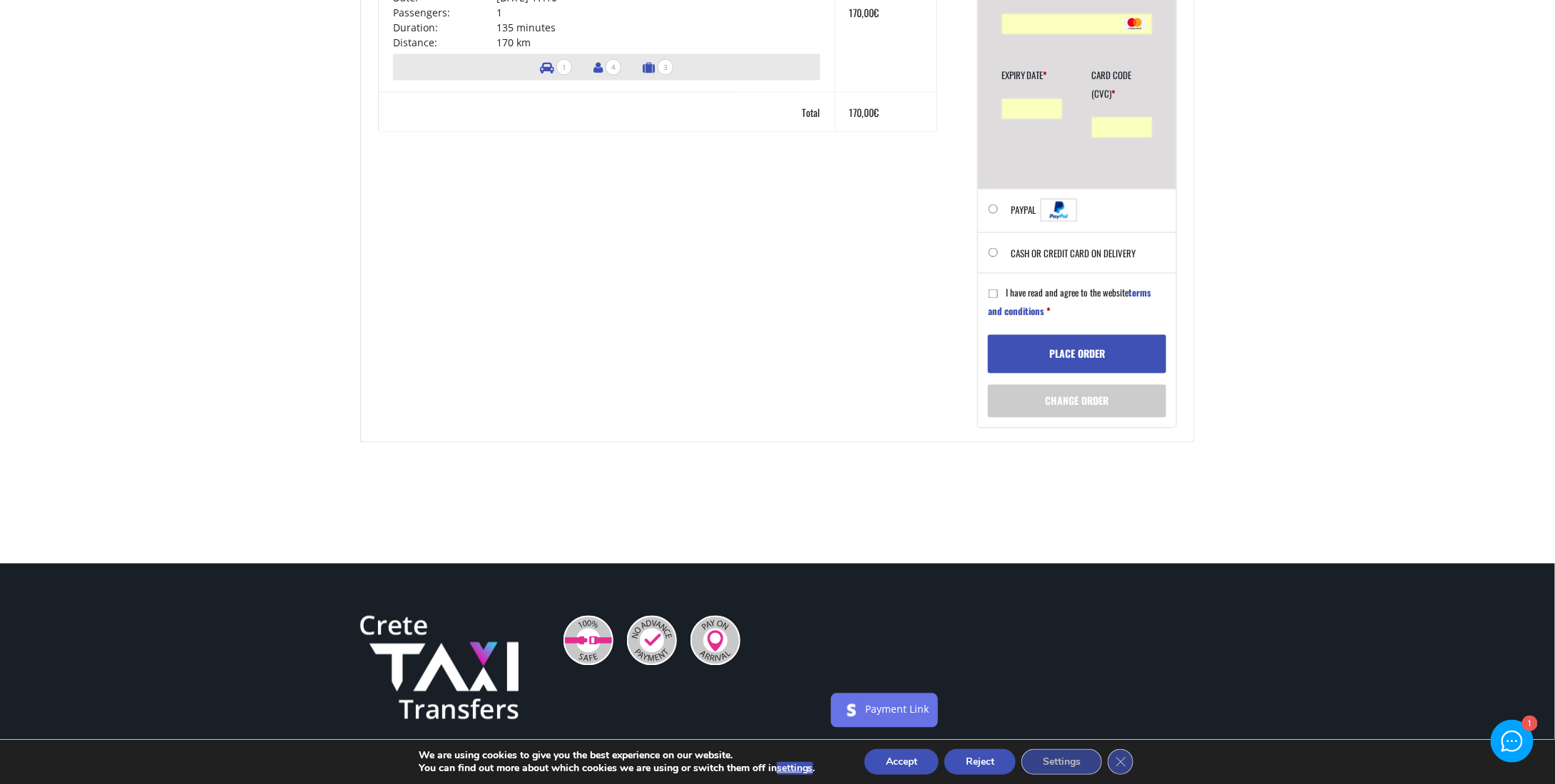
click at [994, 293] on input "I have read and agree to the website terms and conditions *" at bounding box center [993, 294] width 9 height 9
checkbox input "true"
click at [1078, 344] on button "Place order" at bounding box center [1077, 354] width 178 height 38
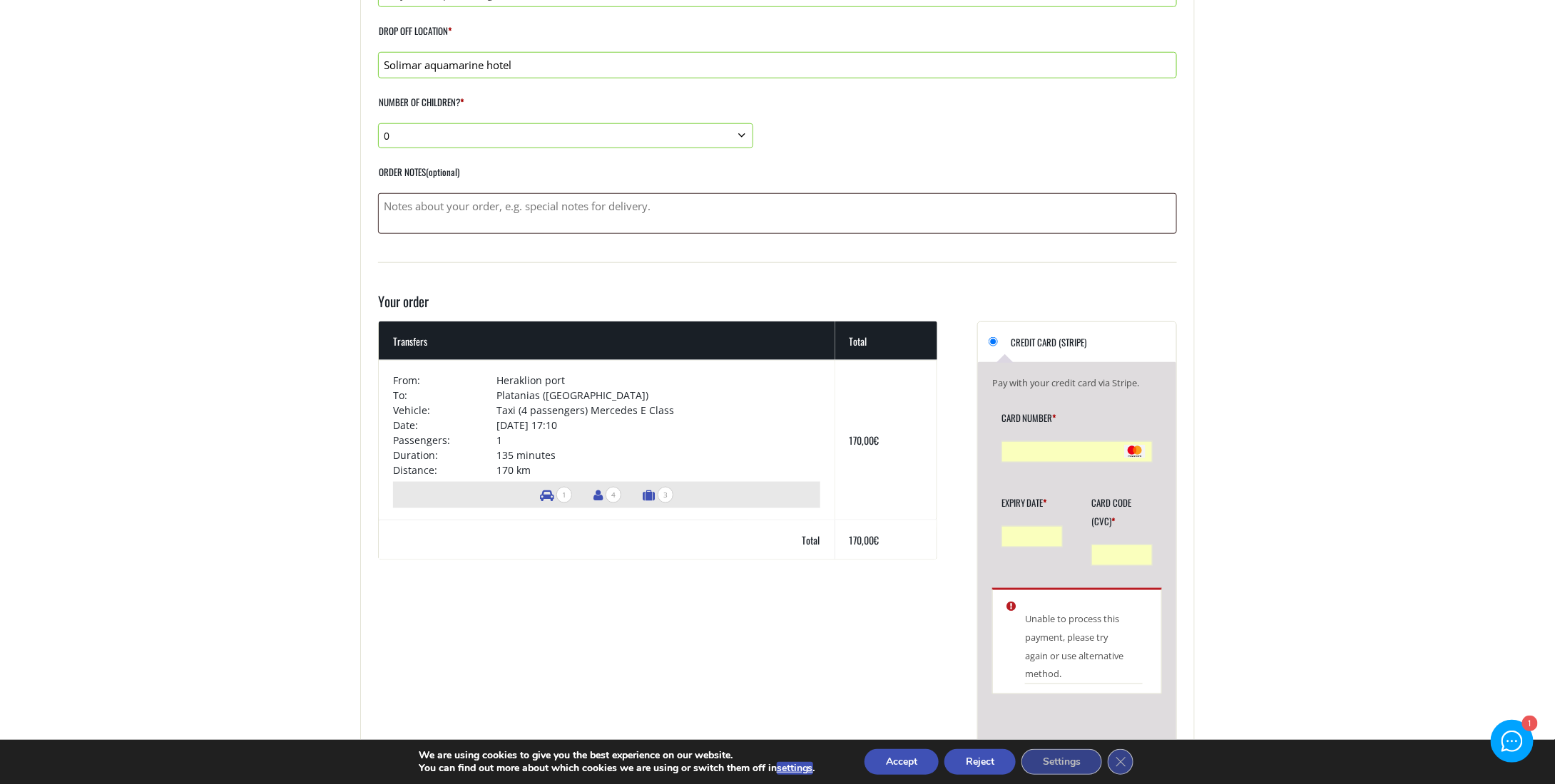
scroll to position [856, 0]
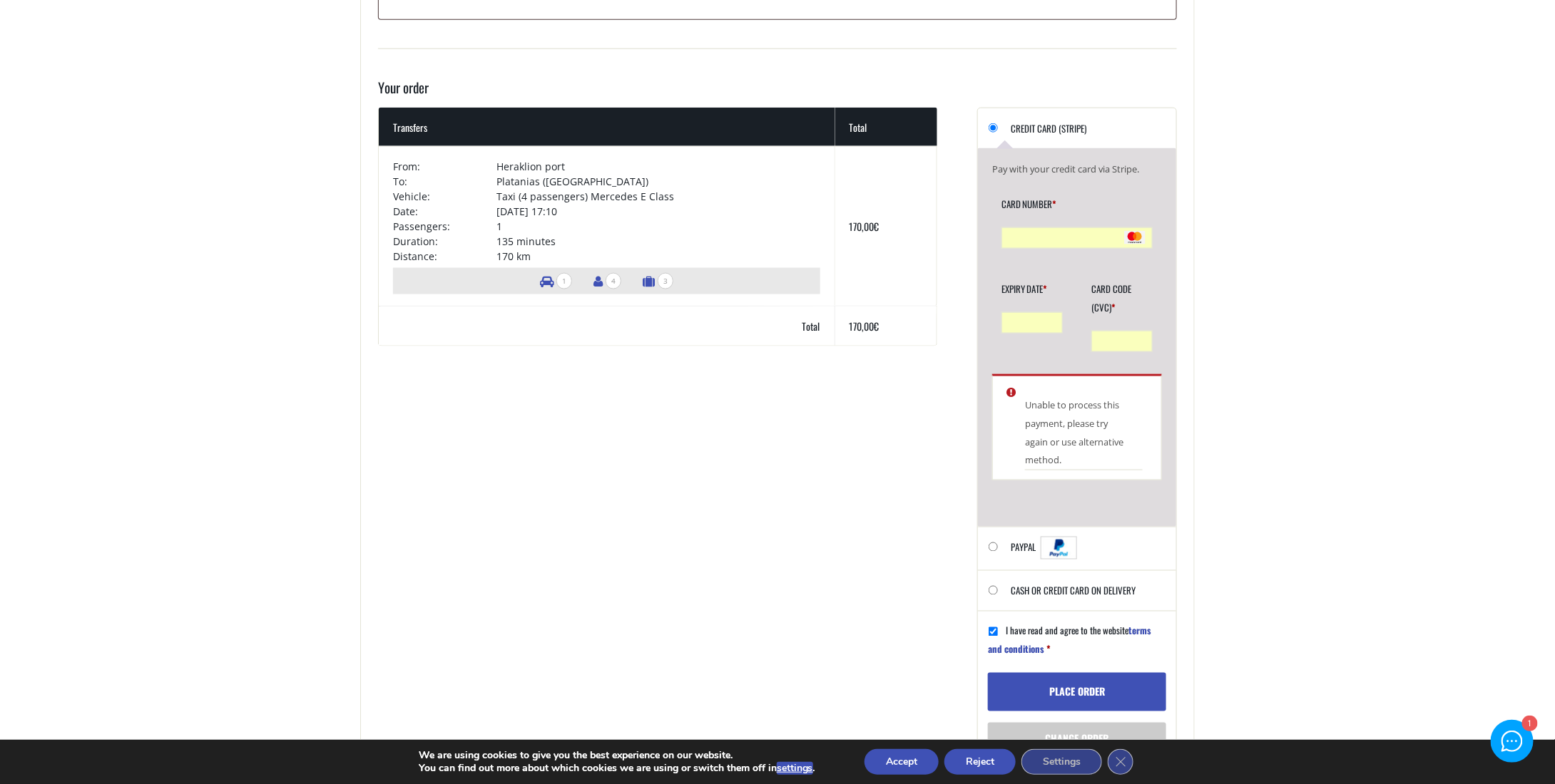
click at [1085, 684] on button "Place order" at bounding box center [1077, 691] width 178 height 38
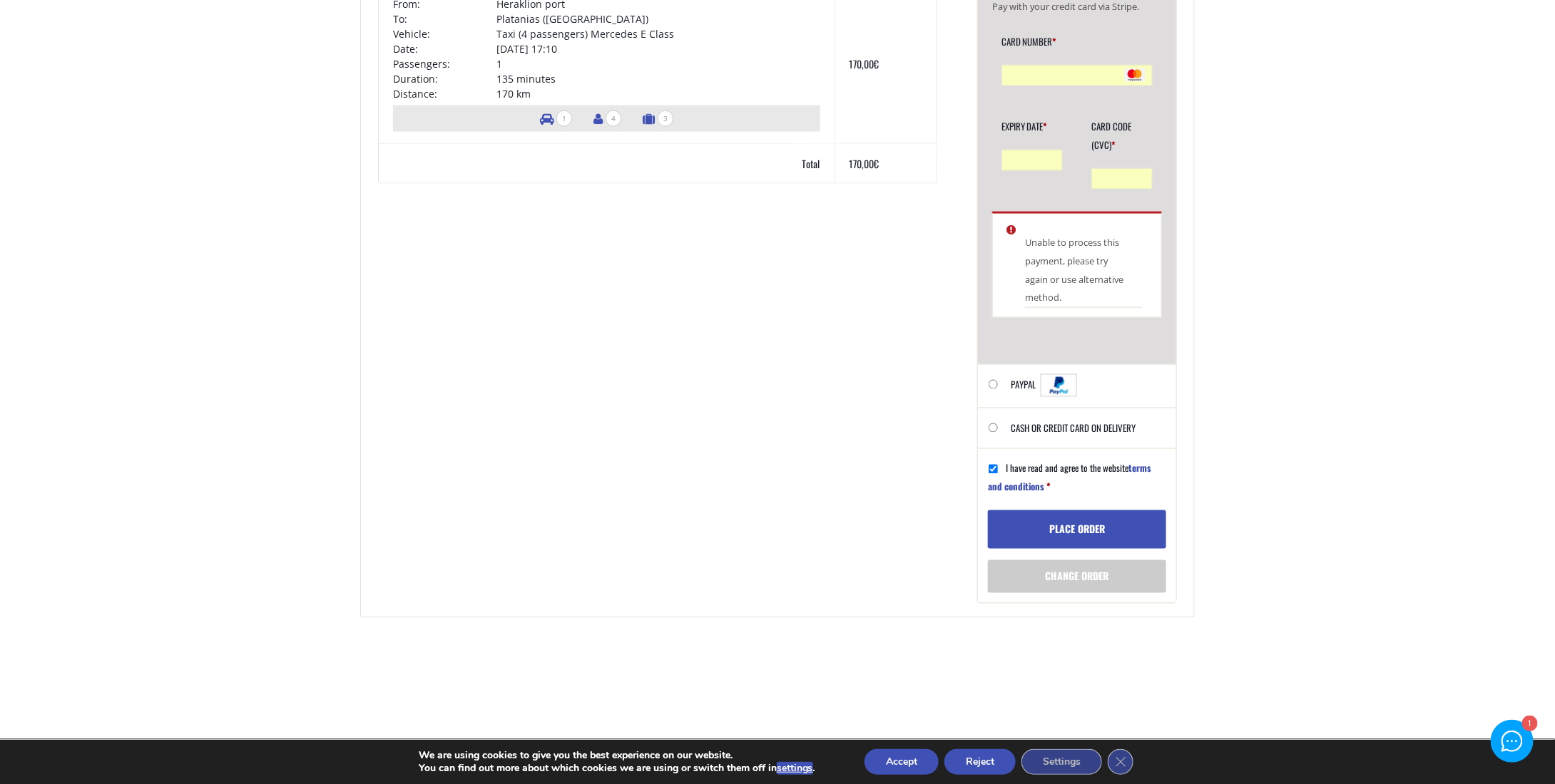
scroll to position [1083, 0]
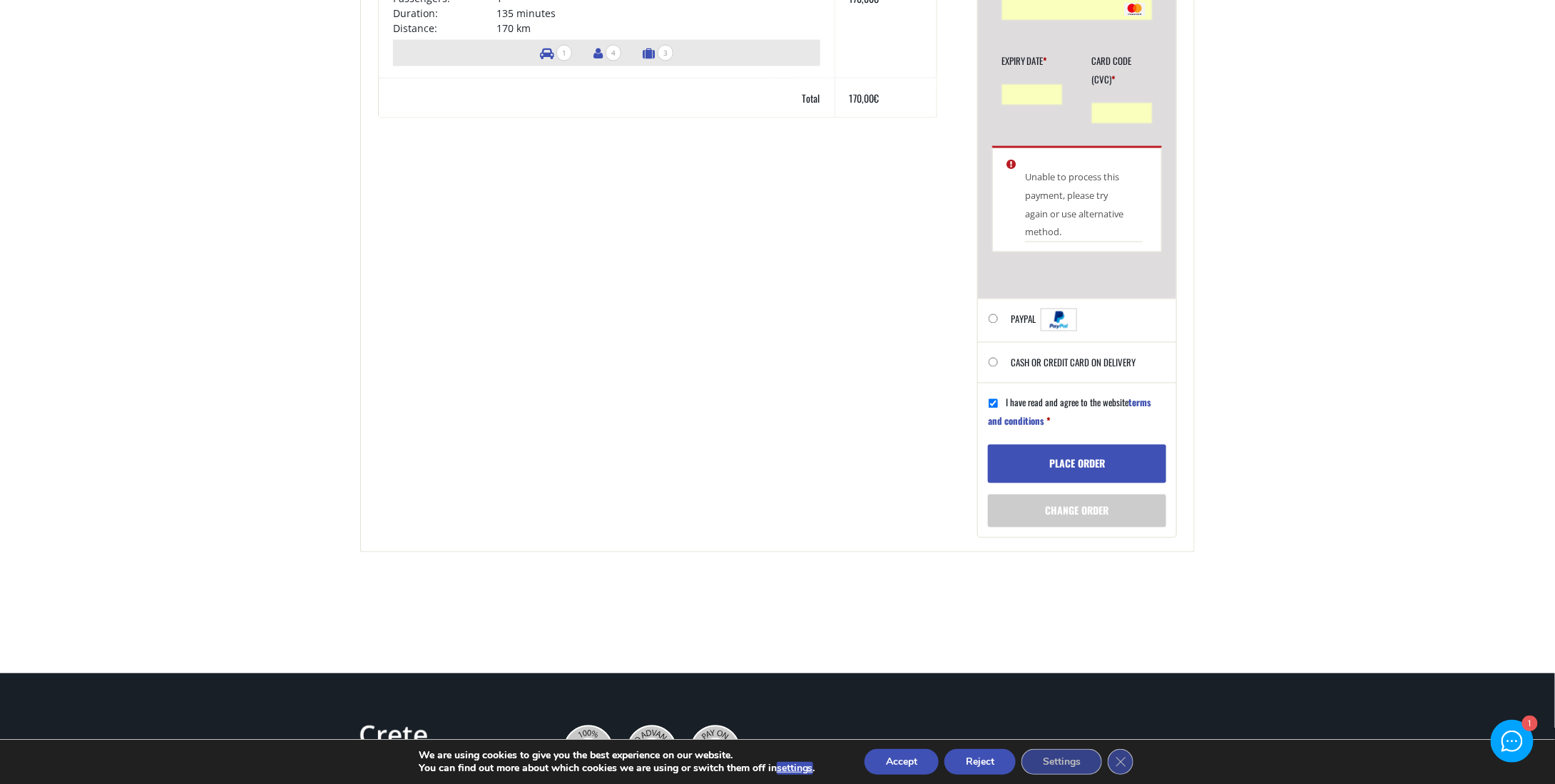
click at [880, 758] on button "Accept" at bounding box center [901, 762] width 74 height 26
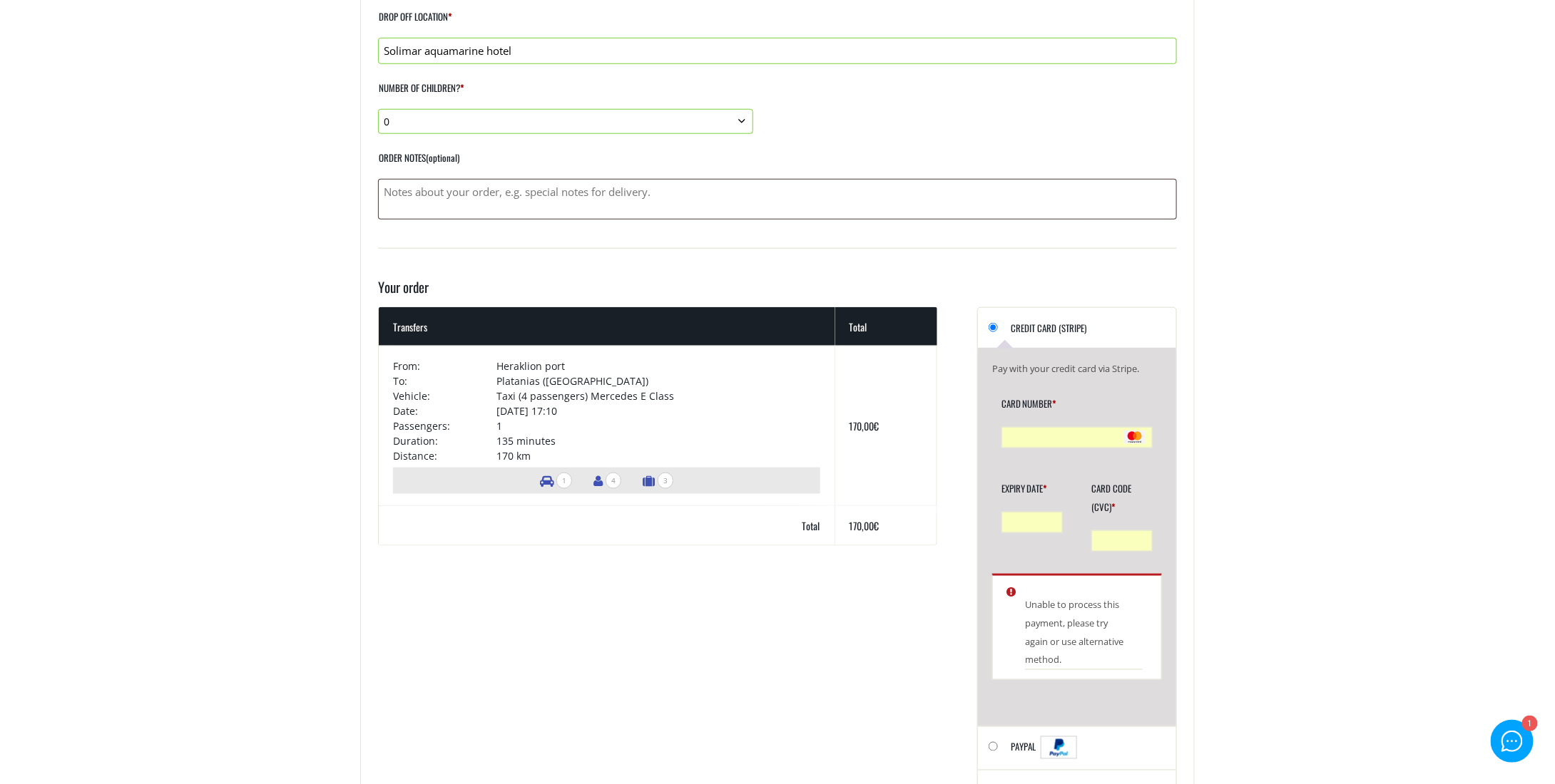
scroll to position [869, 0]
